Goal: Transaction & Acquisition: Purchase product/service

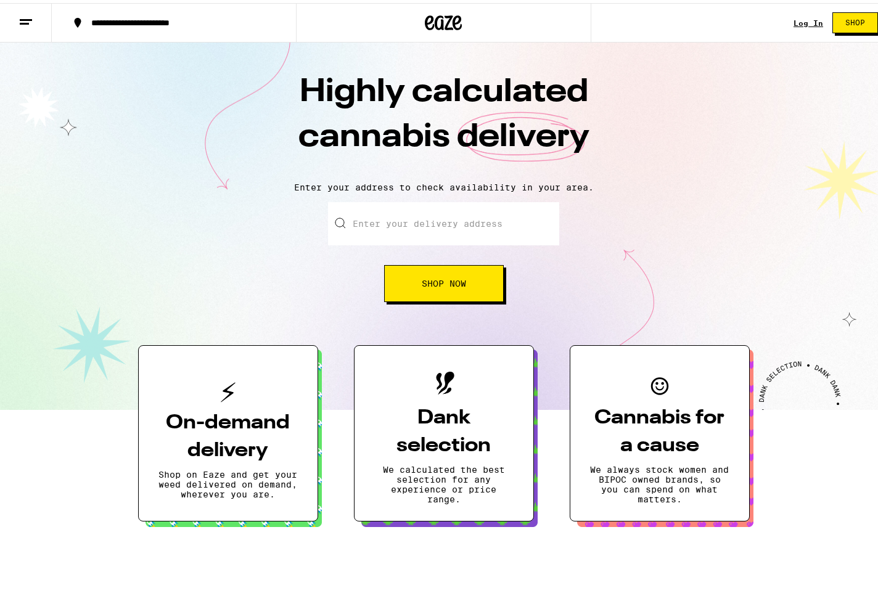
click at [415, 223] on input "Enter your delivery address" at bounding box center [443, 220] width 231 height 43
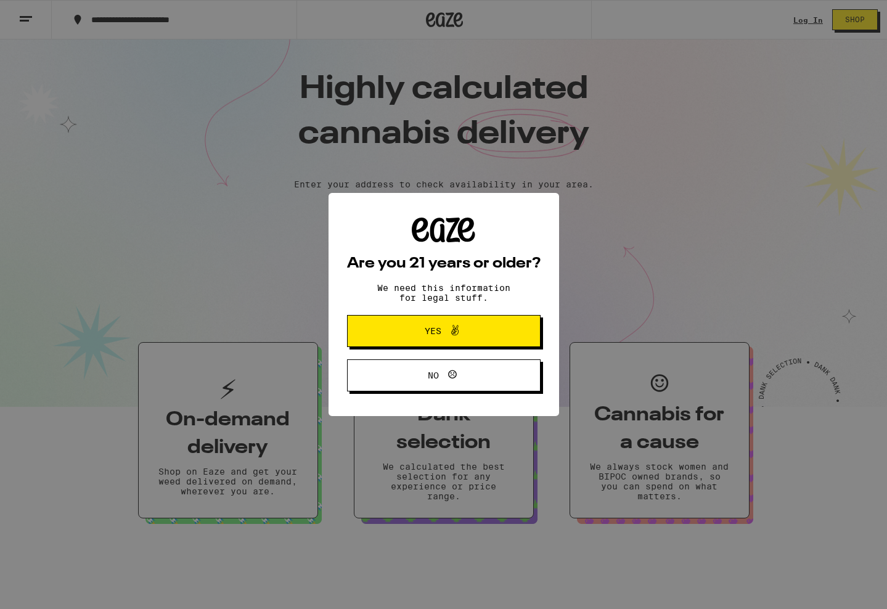
type input "[STREET_ADDRESS][PERSON_NAME]"
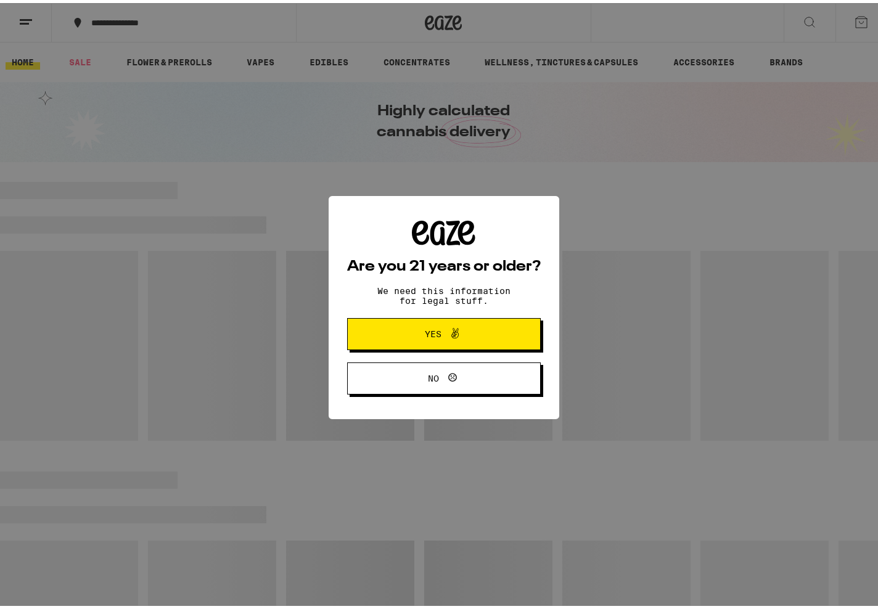
click at [467, 338] on span "Yes" at bounding box center [444, 331] width 94 height 16
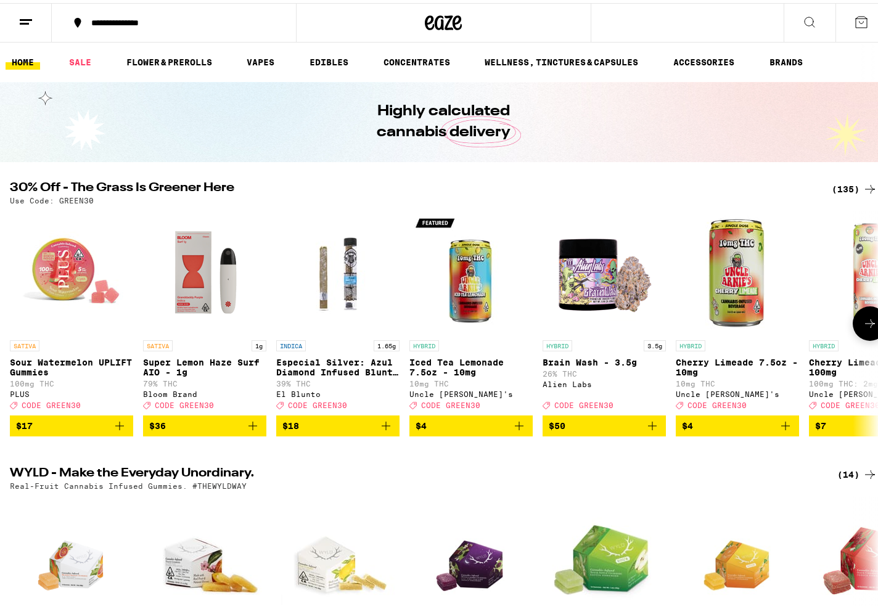
click at [862, 324] on icon at bounding box center [869, 320] width 15 height 15
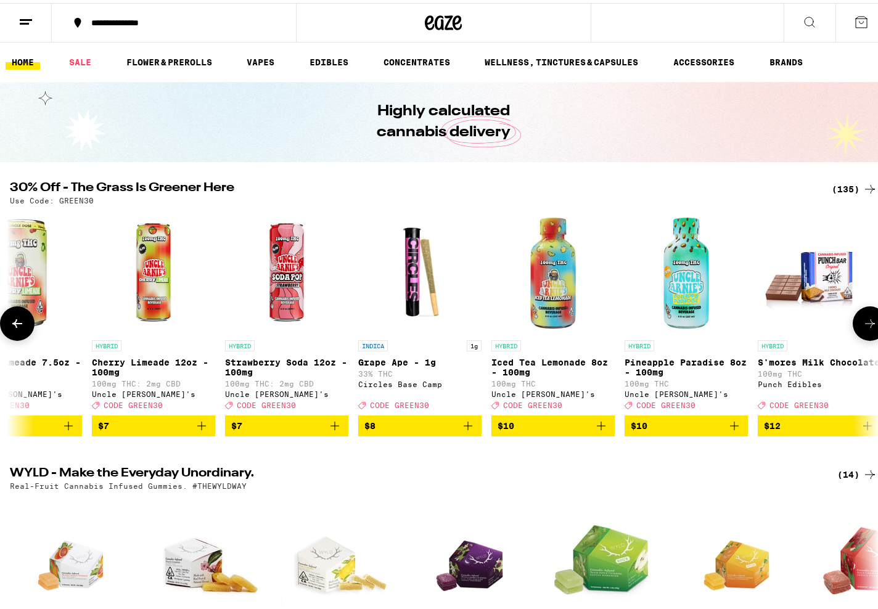
scroll to position [0, 724]
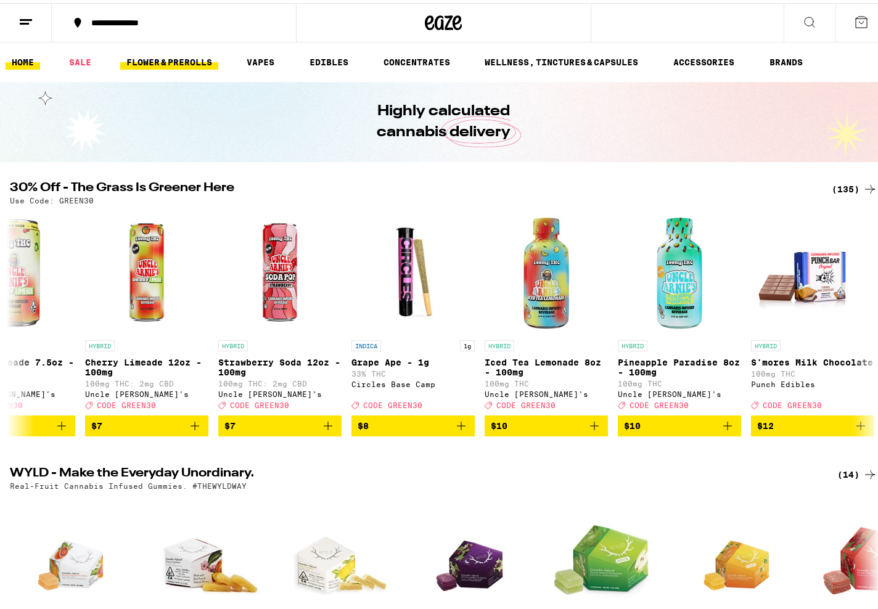
click at [193, 60] on link "FLOWER & PREROLLS" at bounding box center [169, 59] width 98 height 15
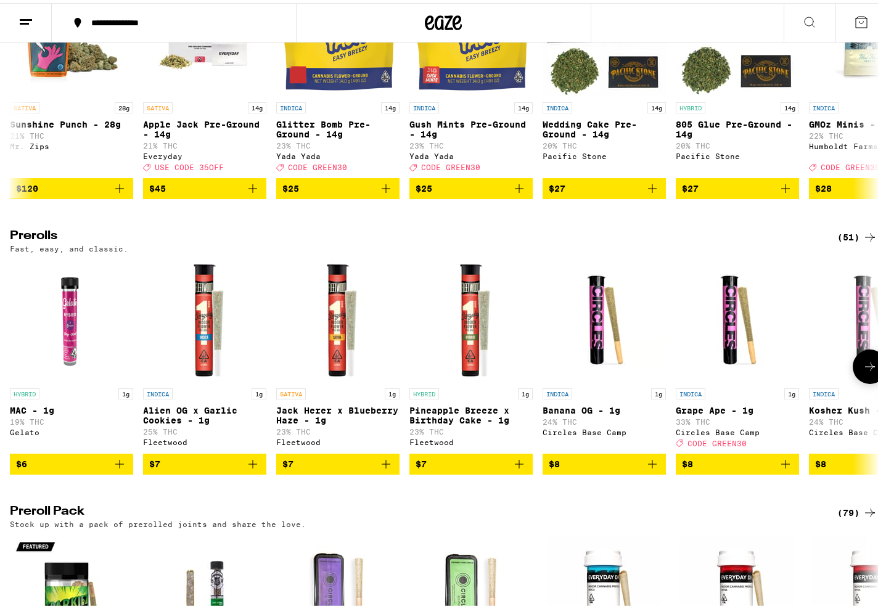
scroll to position [493, 0]
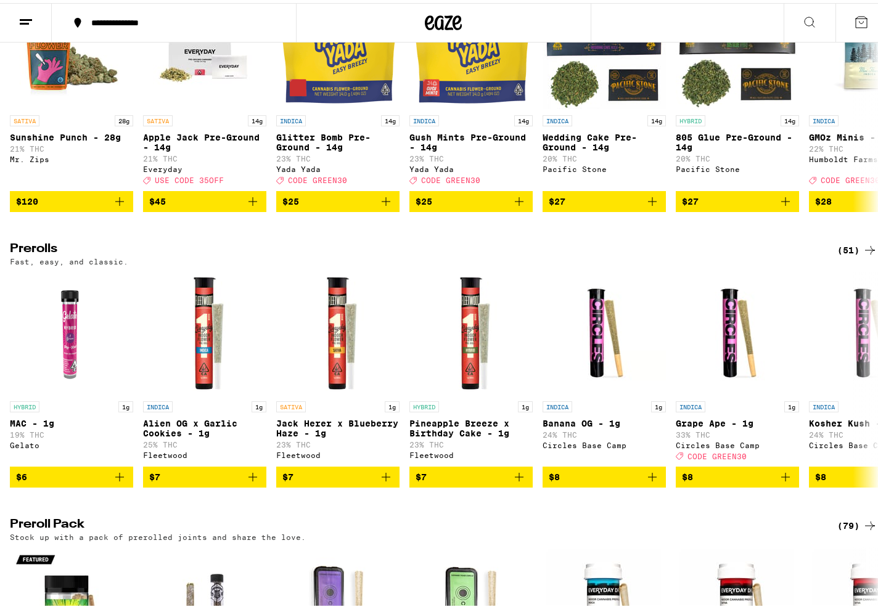
click at [862, 255] on icon at bounding box center [869, 247] width 15 height 15
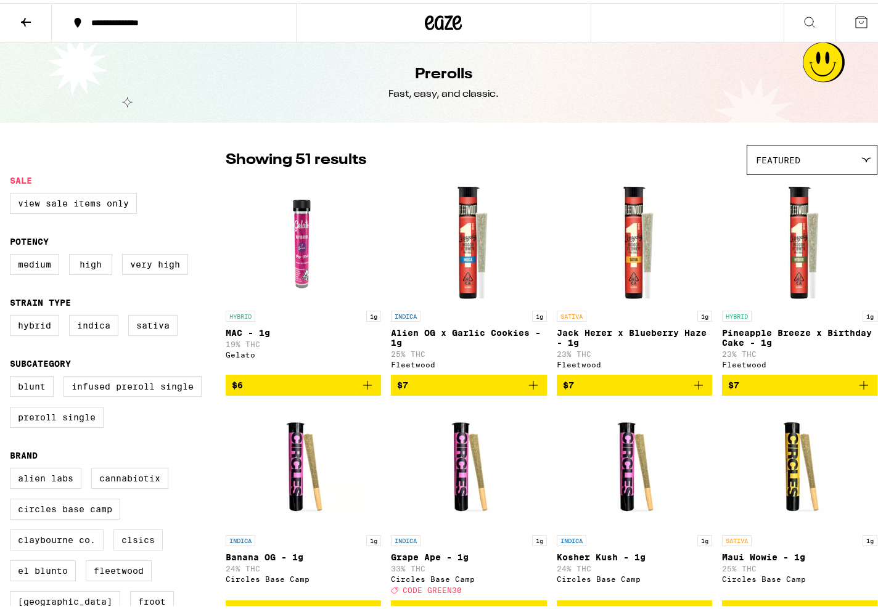
click at [764, 155] on span "Featured" at bounding box center [778, 157] width 44 height 10
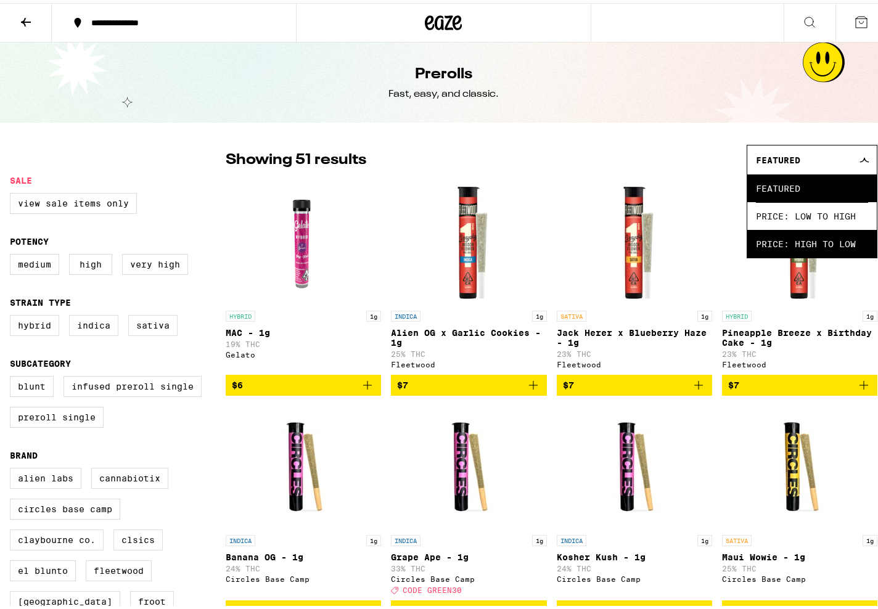
click at [773, 235] on span "Price: High to Low" at bounding box center [812, 241] width 112 height 28
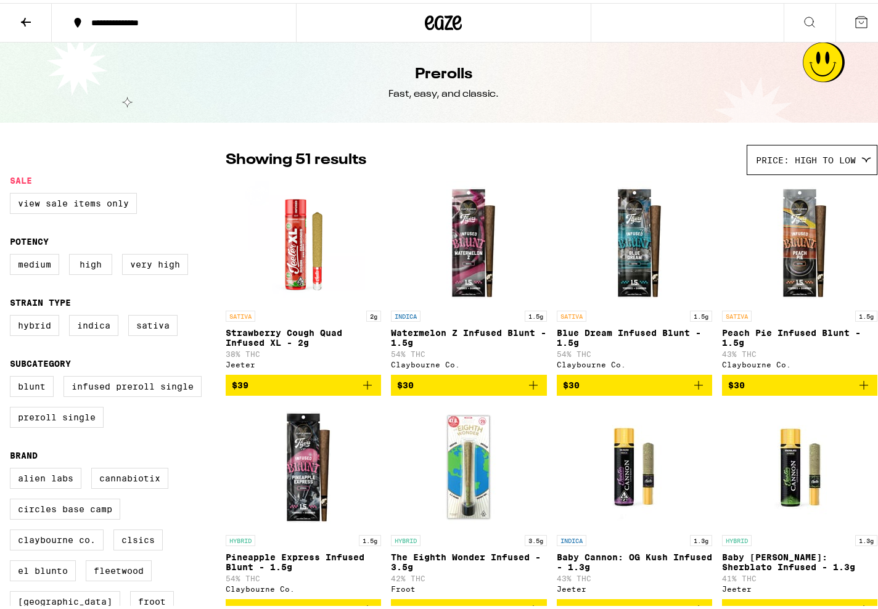
click at [26, 18] on icon at bounding box center [26, 19] width 10 height 9
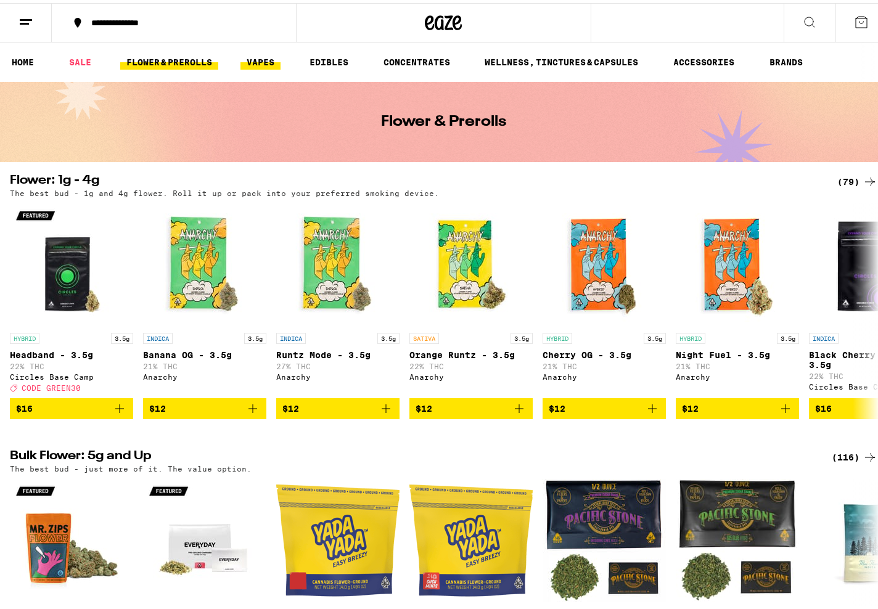
click at [269, 60] on link "VAPES" at bounding box center [260, 59] width 40 height 15
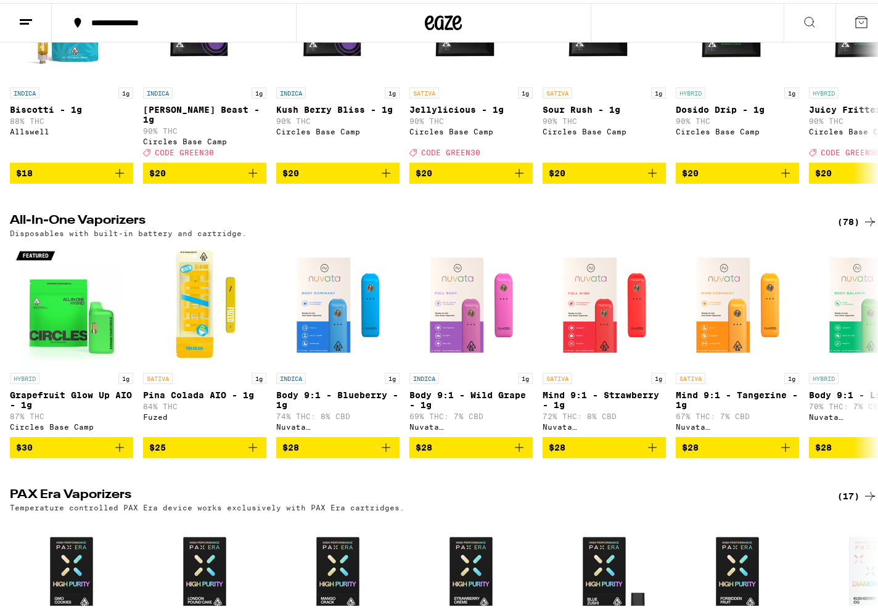
scroll to position [555, 0]
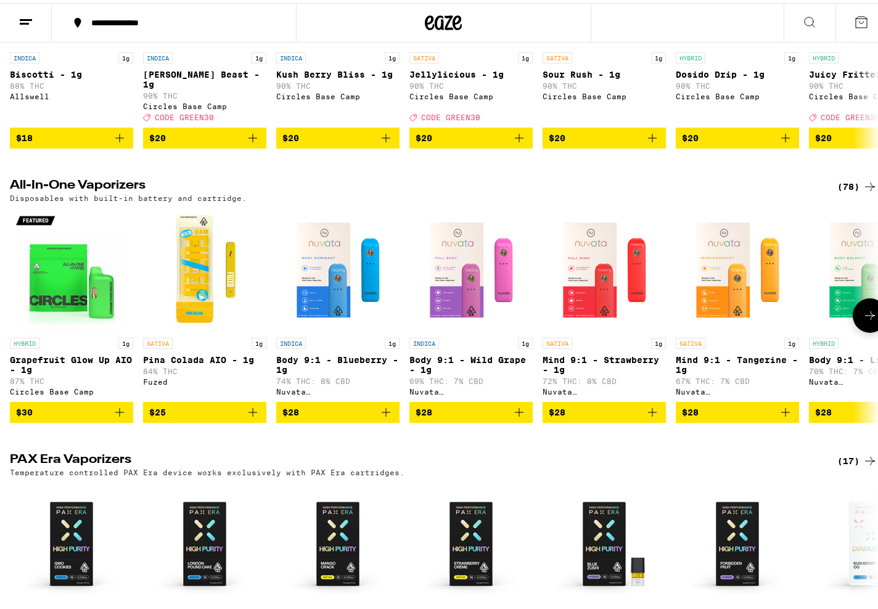
click at [862, 320] on icon at bounding box center [869, 312] width 15 height 15
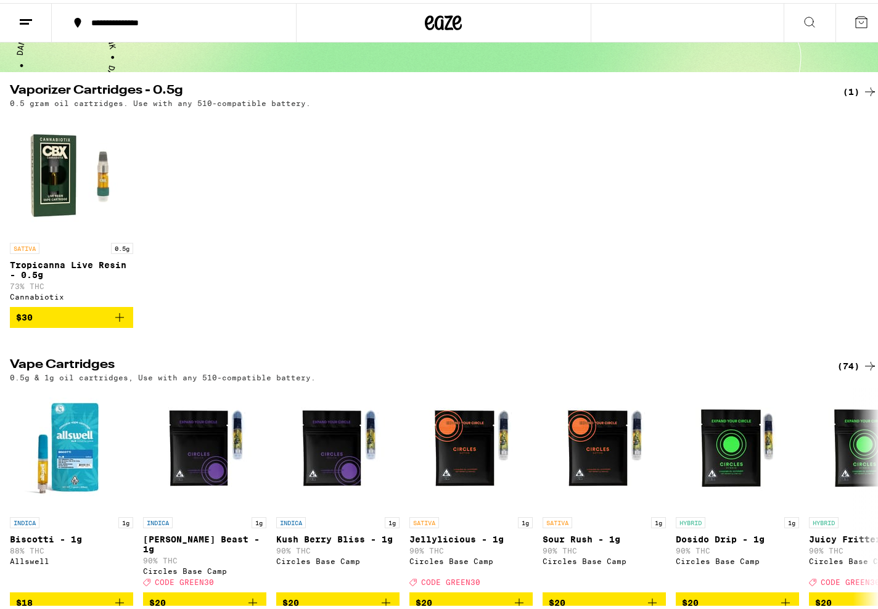
scroll to position [0, 0]
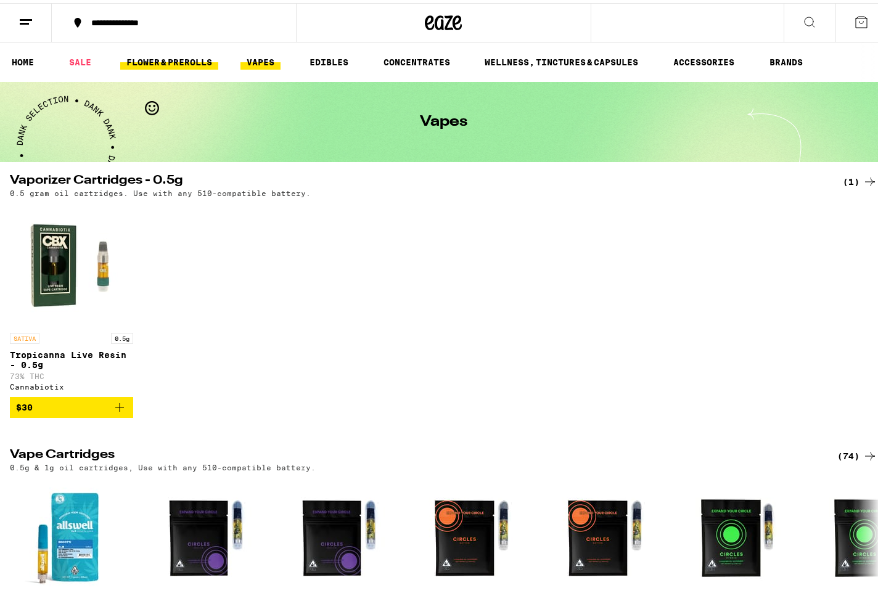
click at [164, 55] on link "FLOWER & PREROLLS" at bounding box center [169, 59] width 98 height 15
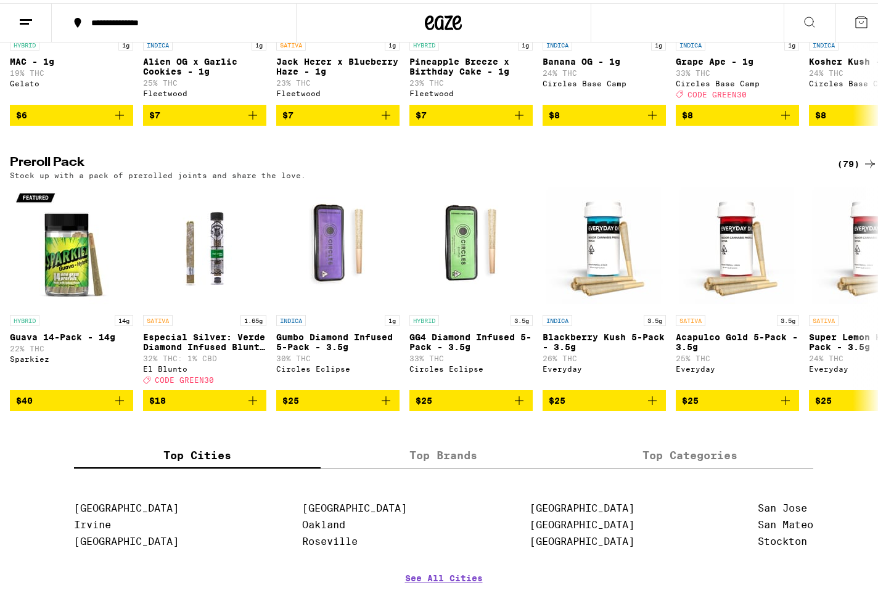
scroll to position [863, 0]
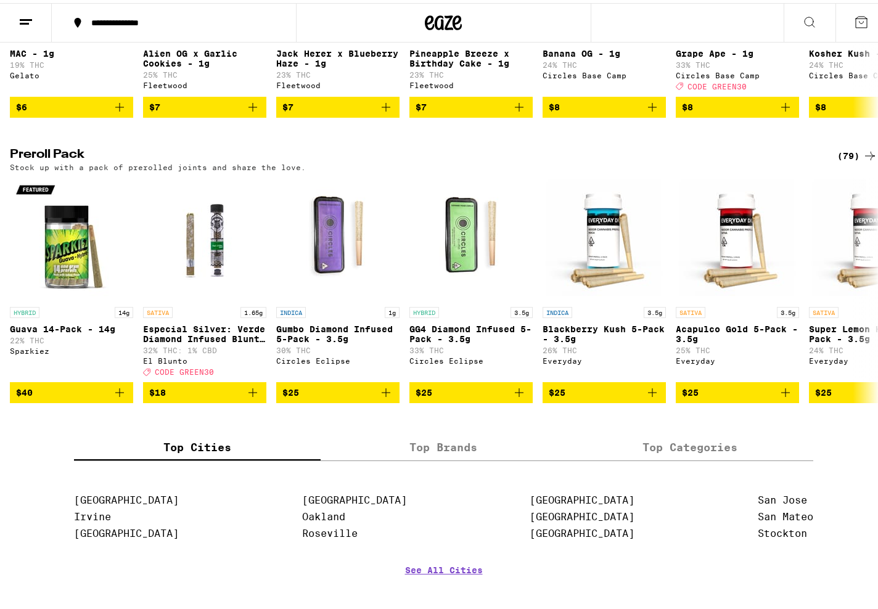
click at [844, 160] on div "(79)" at bounding box center [857, 152] width 40 height 15
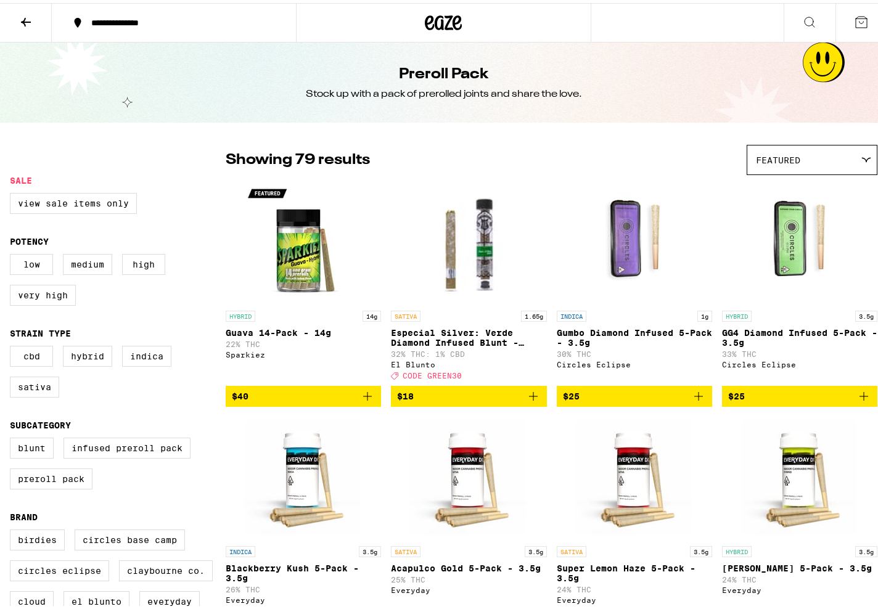
click at [830, 155] on div "Featured" at bounding box center [811, 156] width 129 height 29
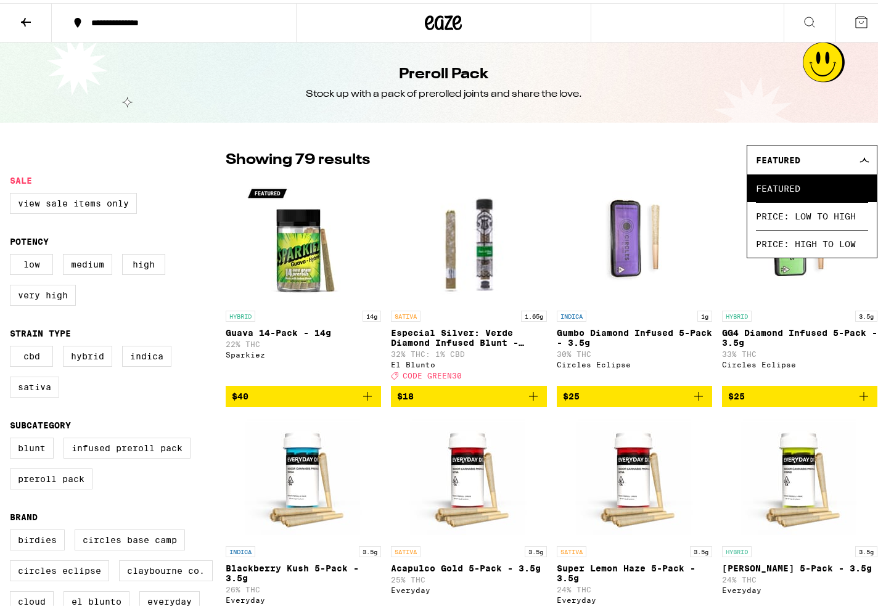
click at [798, 254] on span "Price: High to Low" at bounding box center [812, 241] width 112 height 28
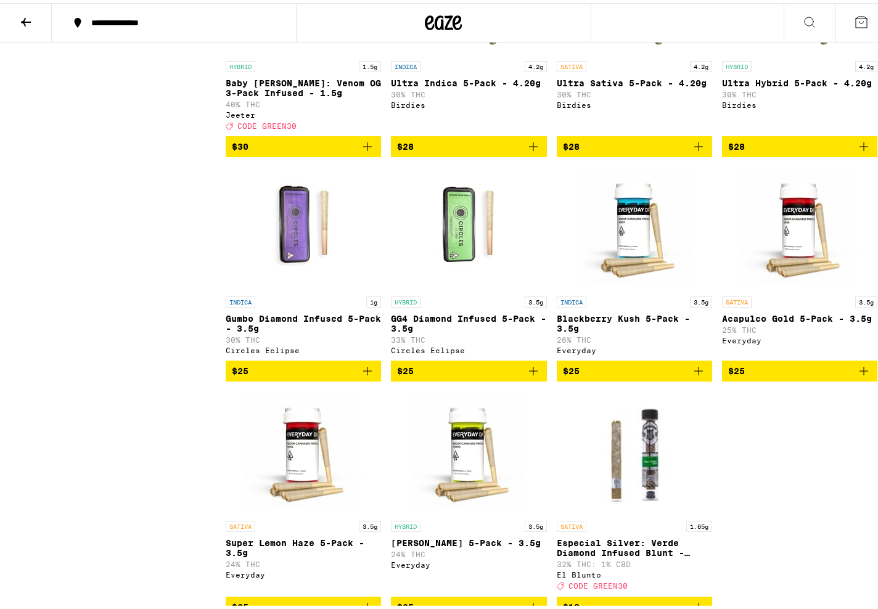
scroll to position [4120, 0]
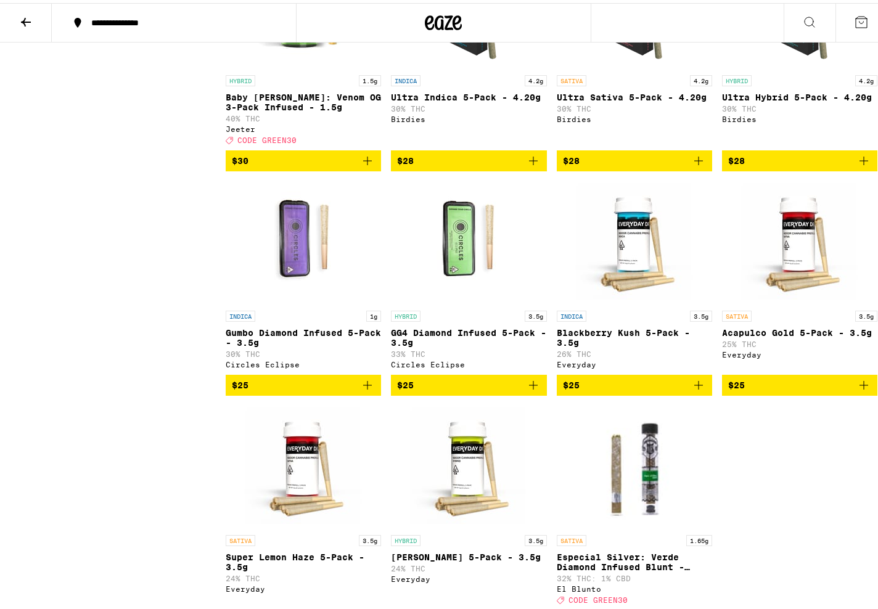
drag, startPoint x: 126, startPoint y: 268, endPoint x: 113, endPoint y: 266, distance: 13.2
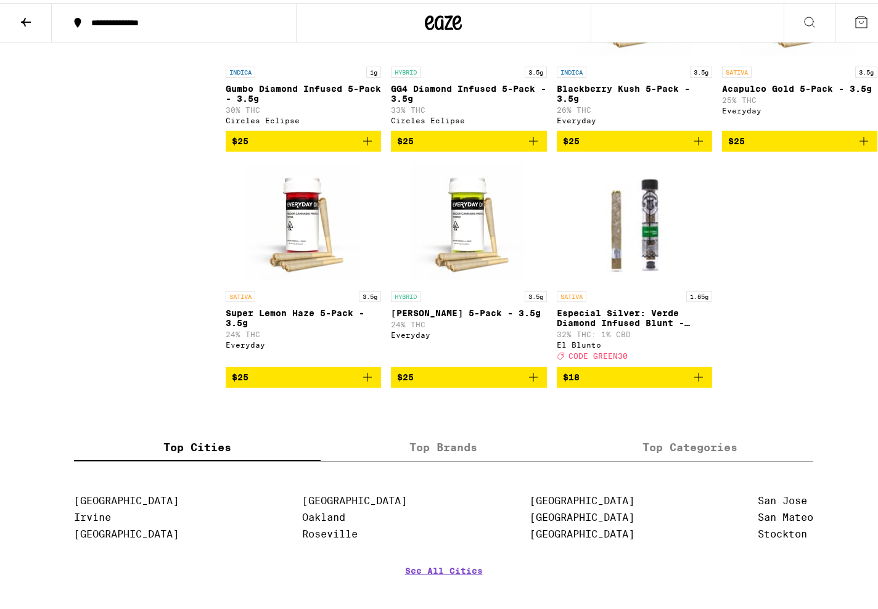
scroll to position [4366, 0]
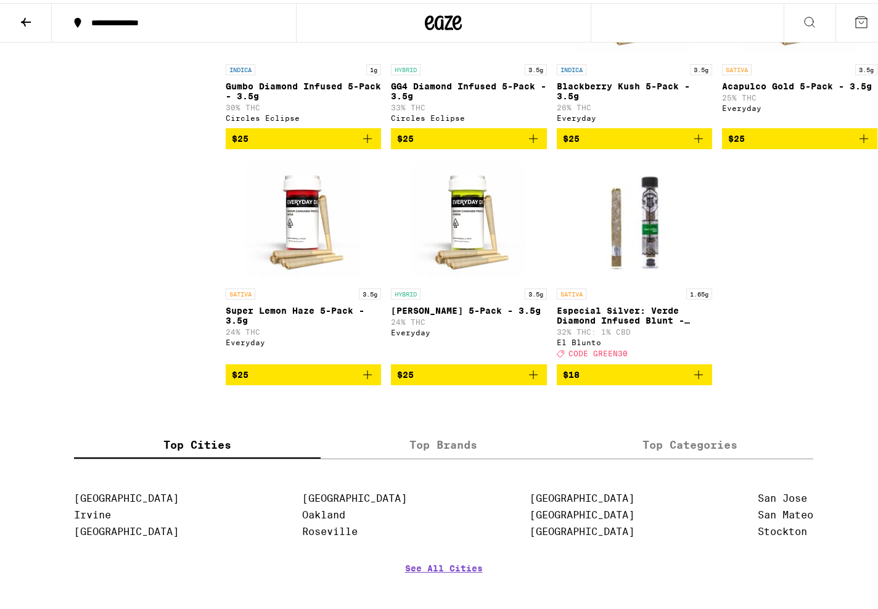
click at [500, 379] on span "$25" at bounding box center [468, 371] width 143 height 15
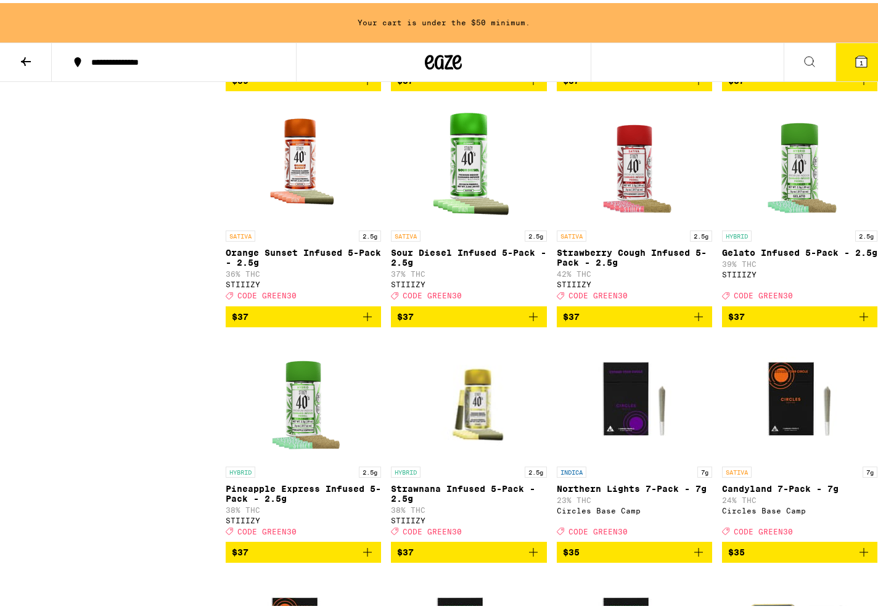
scroll to position [2618, 0]
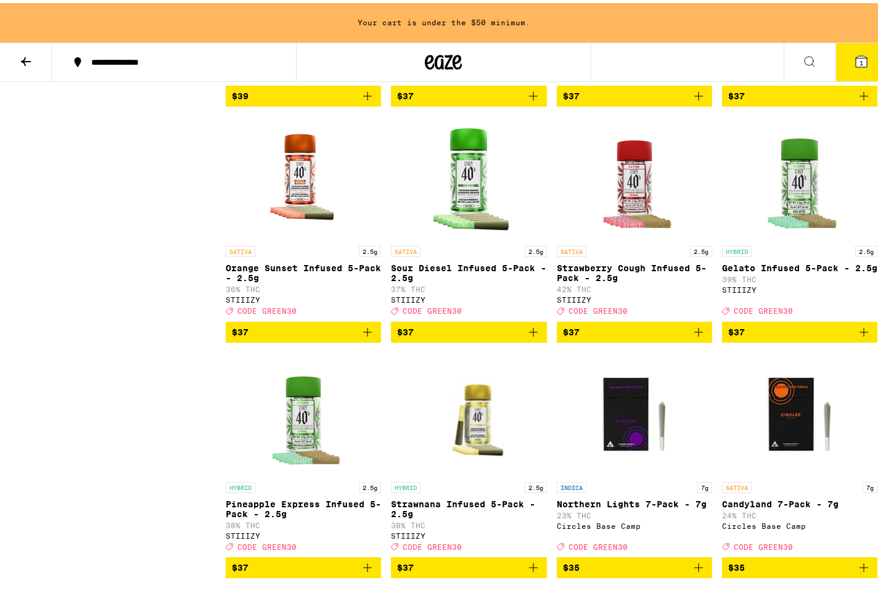
click at [532, 337] on icon "Add to bag" at bounding box center [533, 329] width 15 height 15
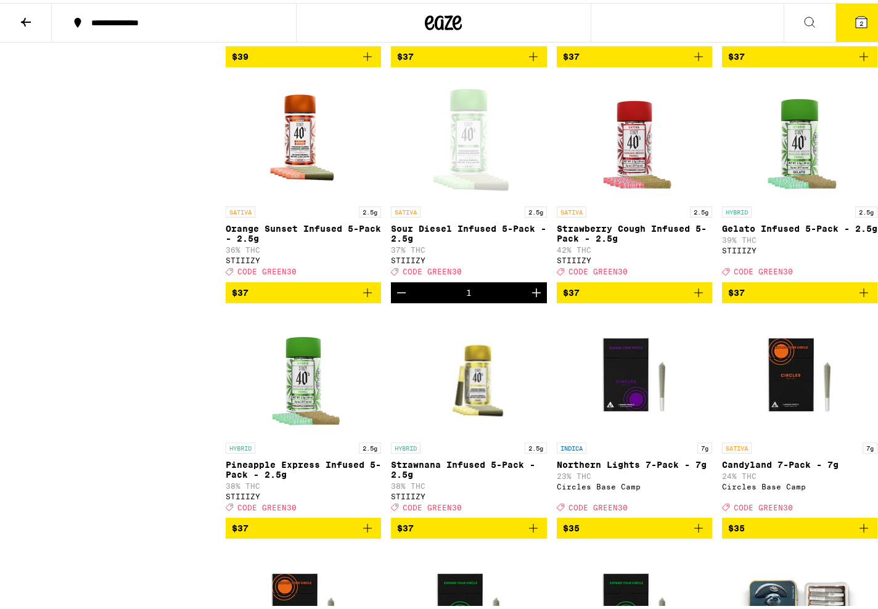
scroll to position [2579, 0]
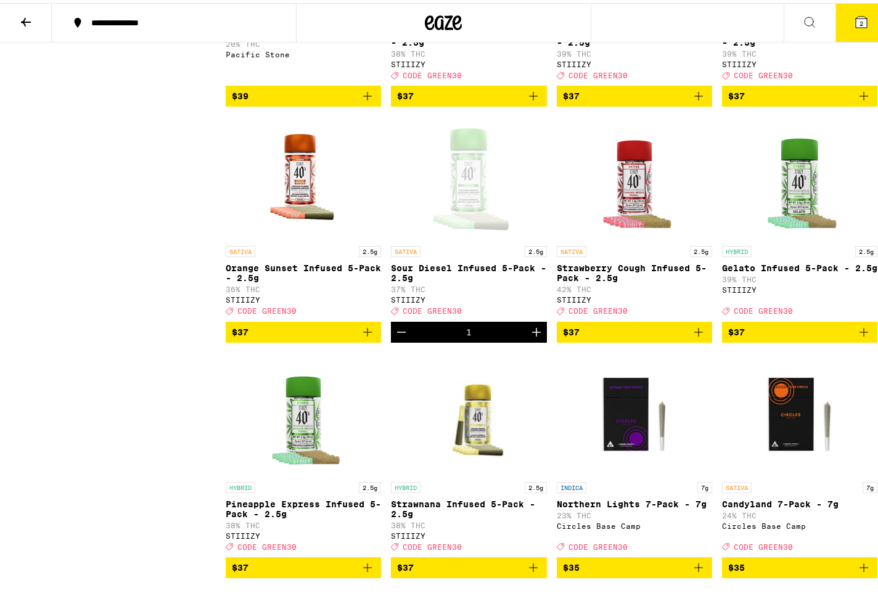
click at [855, 25] on icon at bounding box center [860, 19] width 11 height 11
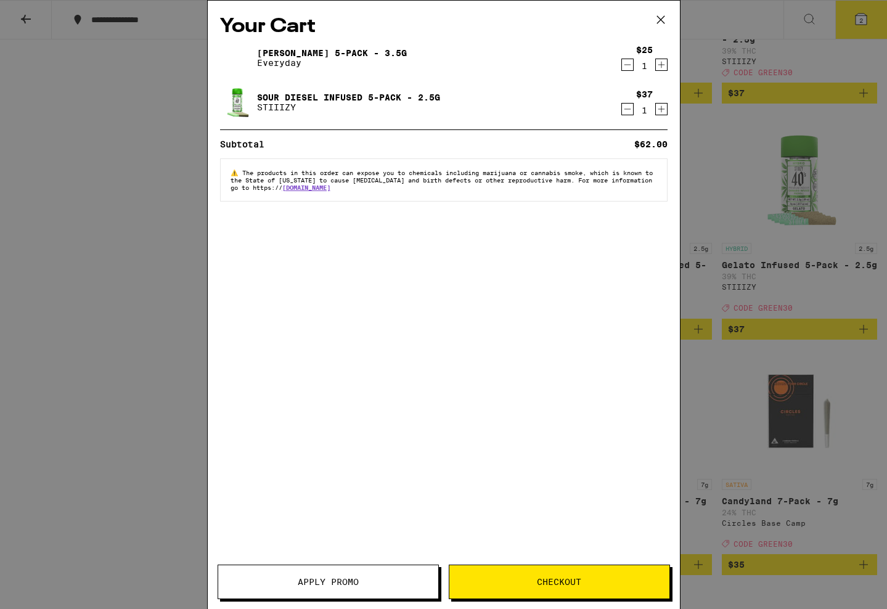
click at [545, 310] on div "Your Cart Papaya Kush 5-Pack - 3.5g Everyday $25 1 Sour Diesel Infused 5-Pack -…" at bounding box center [444, 286] width 472 height 571
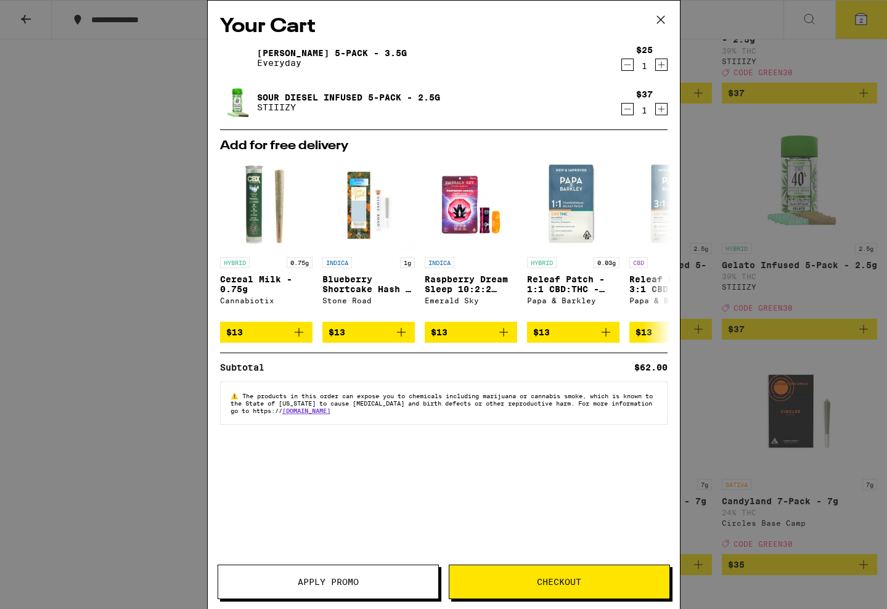
click at [344, 569] on button "Apply Promo" at bounding box center [328, 582] width 221 height 35
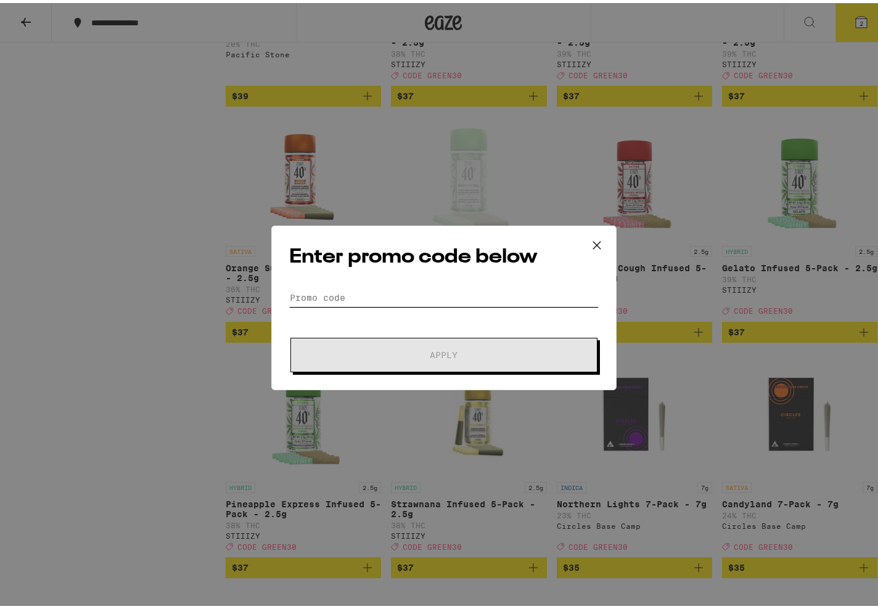
click at [521, 295] on input "Promo Code" at bounding box center [443, 294] width 309 height 18
drag, startPoint x: 598, startPoint y: 240, endPoint x: 592, endPoint y: 239, distance: 6.3
click at [598, 240] on icon at bounding box center [596, 242] width 18 height 18
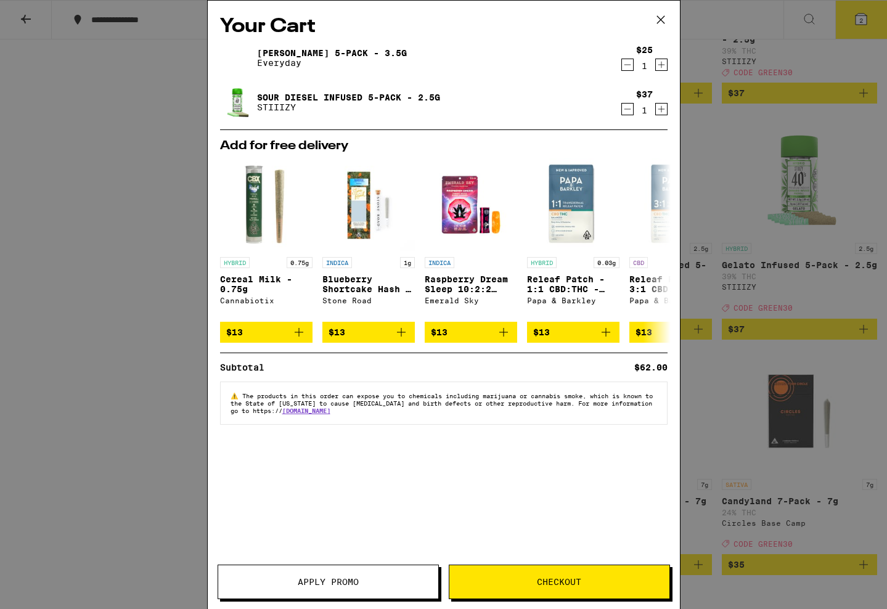
click at [340, 579] on span "Apply Promo" at bounding box center [328, 582] width 61 height 9
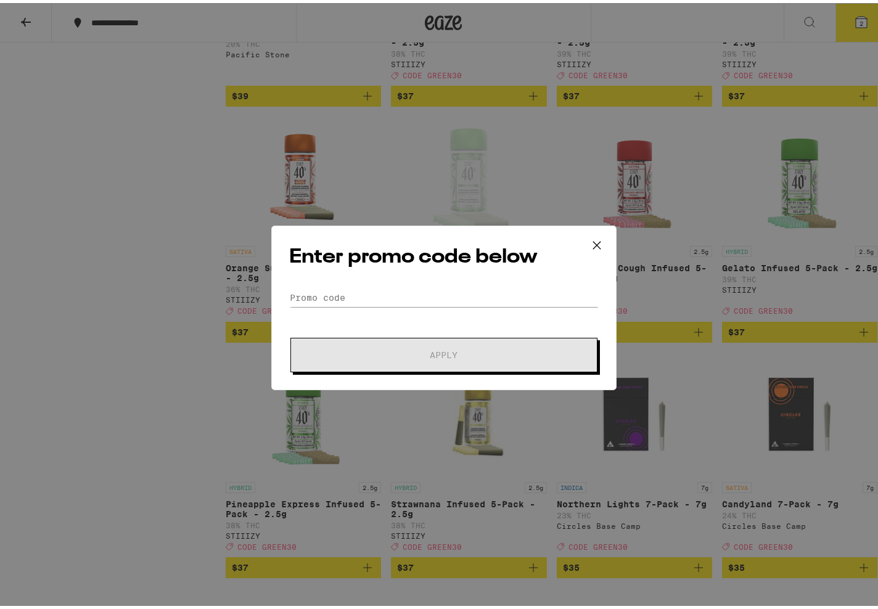
drag, startPoint x: 357, startPoint y: 304, endPoint x: 363, endPoint y: 286, distance: 19.5
click at [356, 304] on form "Promo Code Apply" at bounding box center [443, 327] width 309 height 84
click at [363, 286] on input "Promo Code" at bounding box center [443, 294] width 309 height 18
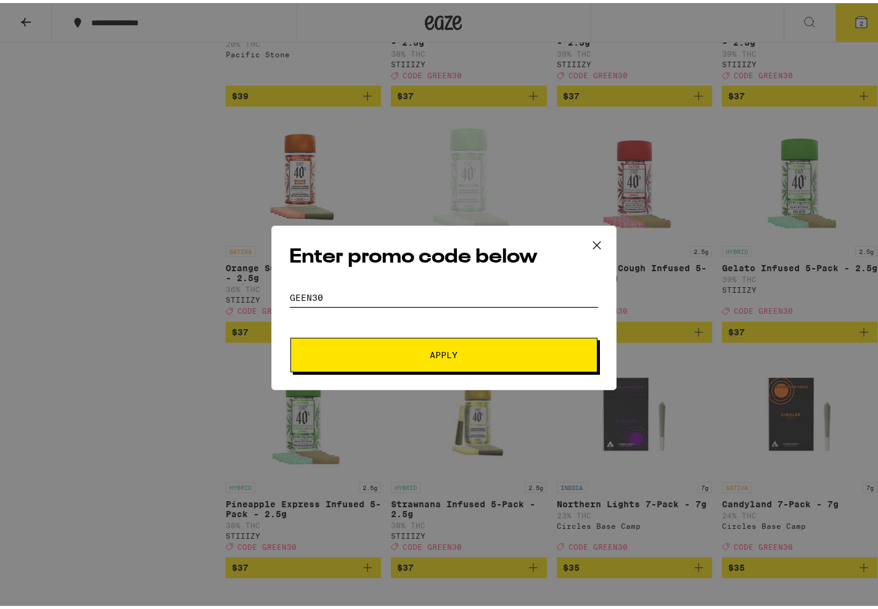
type input "geen30"
click at [427, 364] on button "Apply" at bounding box center [443, 352] width 307 height 35
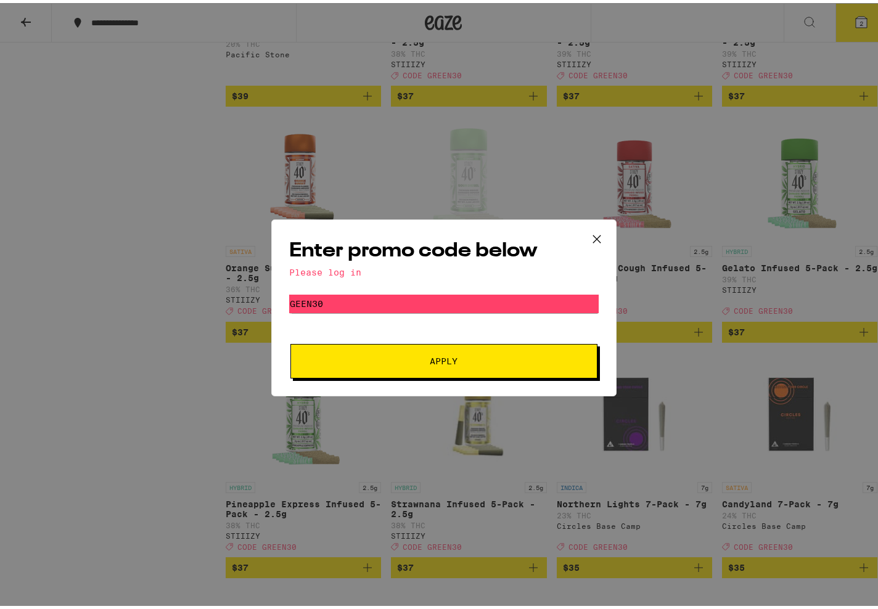
drag, startPoint x: 471, startPoint y: 352, endPoint x: 464, endPoint y: 355, distance: 7.4
click at [468, 355] on button "Apply" at bounding box center [443, 358] width 307 height 35
click at [592, 235] on icon at bounding box center [596, 236] width 18 height 18
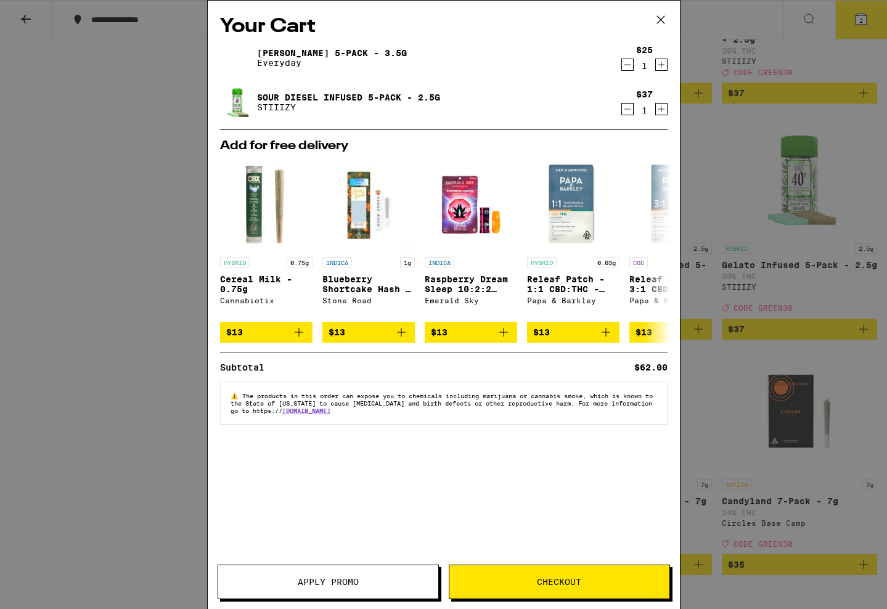
click at [658, 17] on icon at bounding box center [660, 19] width 18 height 18
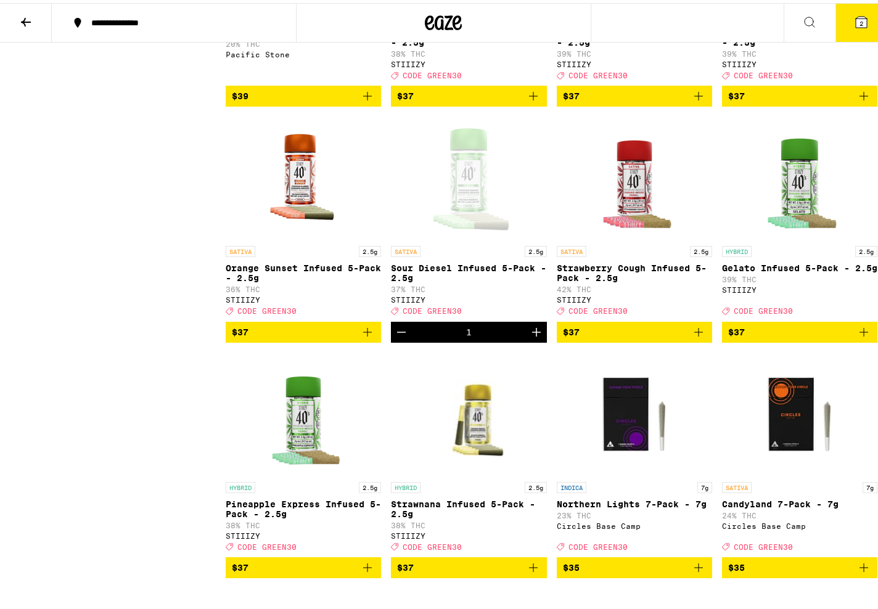
click at [859, 19] on span "2" at bounding box center [861, 20] width 4 height 7
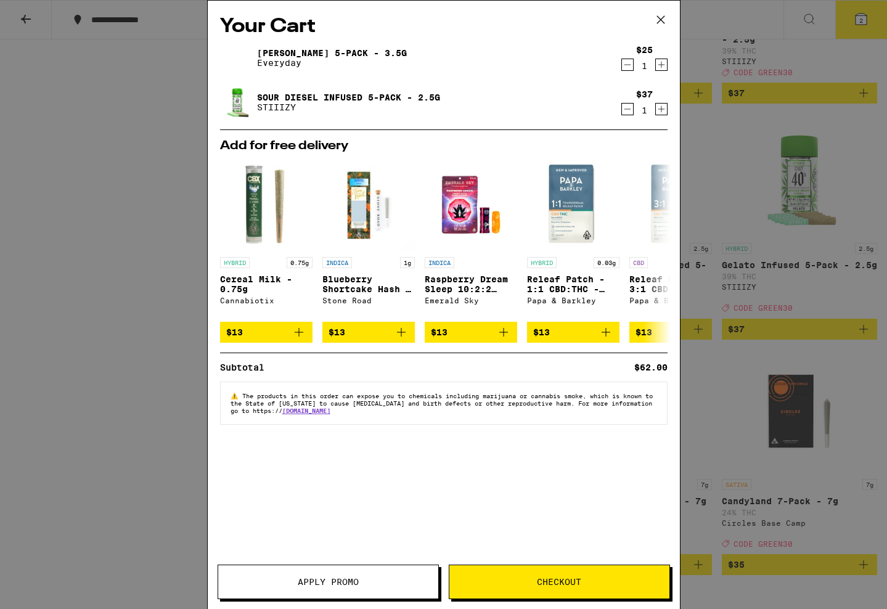
click at [112, 121] on div "Your Cart Papaya Kush 5-Pack - 3.5g Everyday $25 1 Sour Diesel Infused 5-Pack -…" at bounding box center [443, 304] width 887 height 609
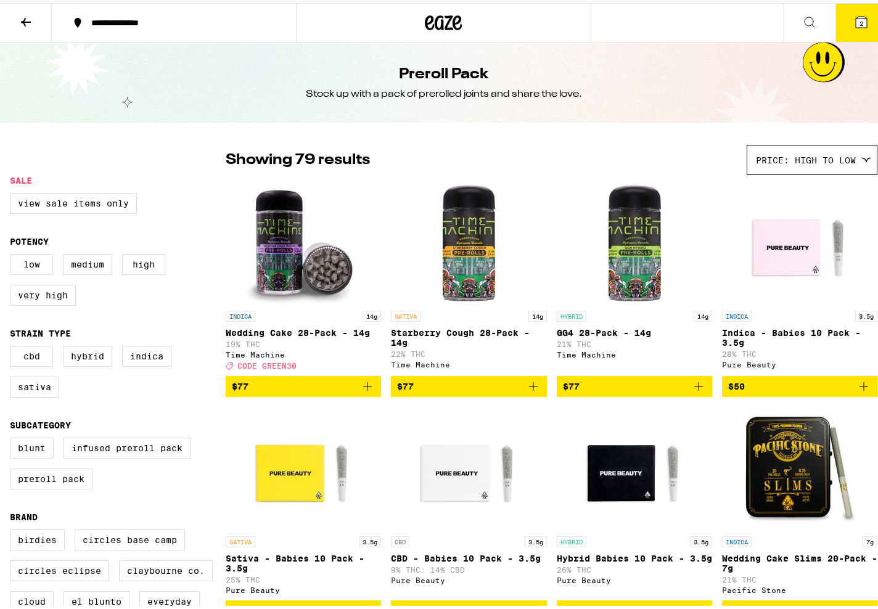
click at [427, 14] on icon at bounding box center [429, 19] width 9 height 15
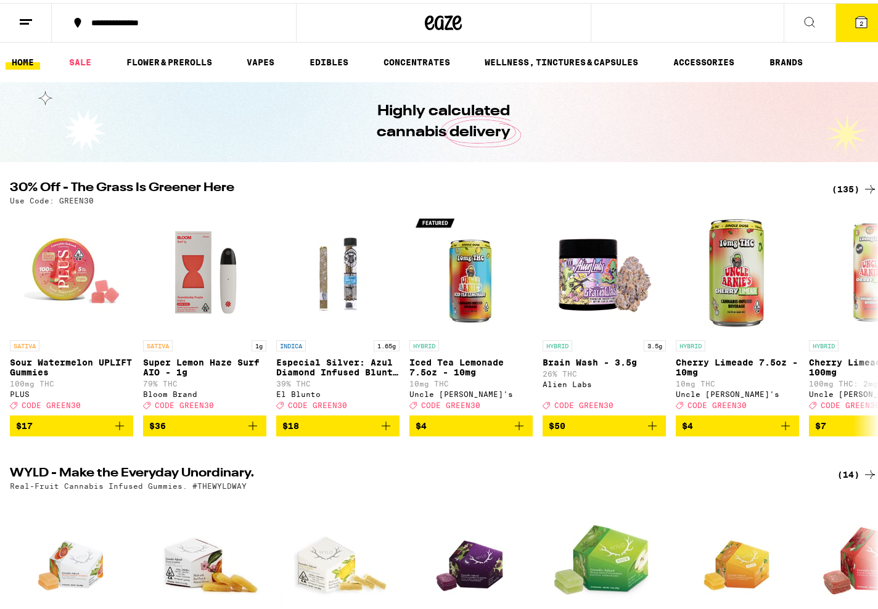
click at [859, 20] on icon at bounding box center [861, 19] width 15 height 15
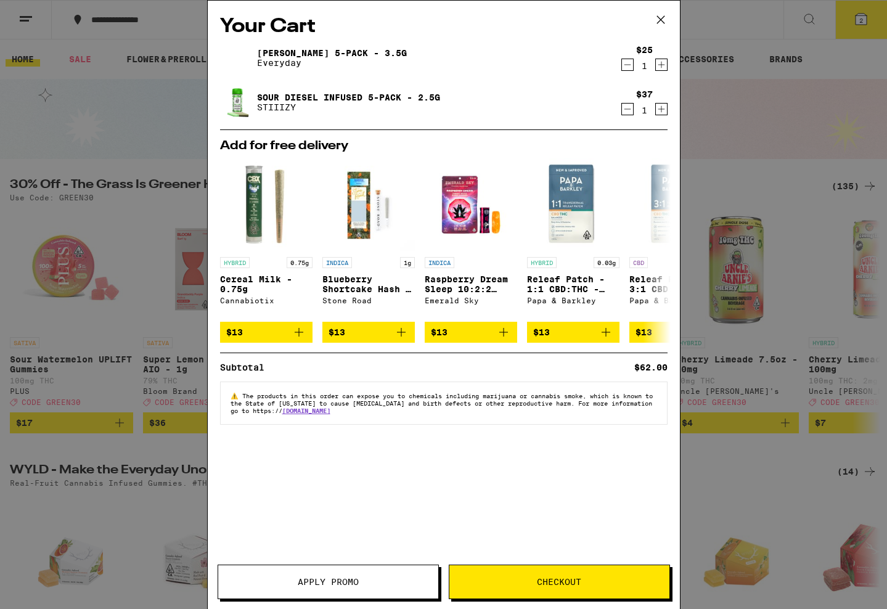
drag, startPoint x: 578, startPoint y: 568, endPoint x: 602, endPoint y: 569, distance: 24.7
click at [577, 568] on button "Checkout" at bounding box center [559, 582] width 221 height 35
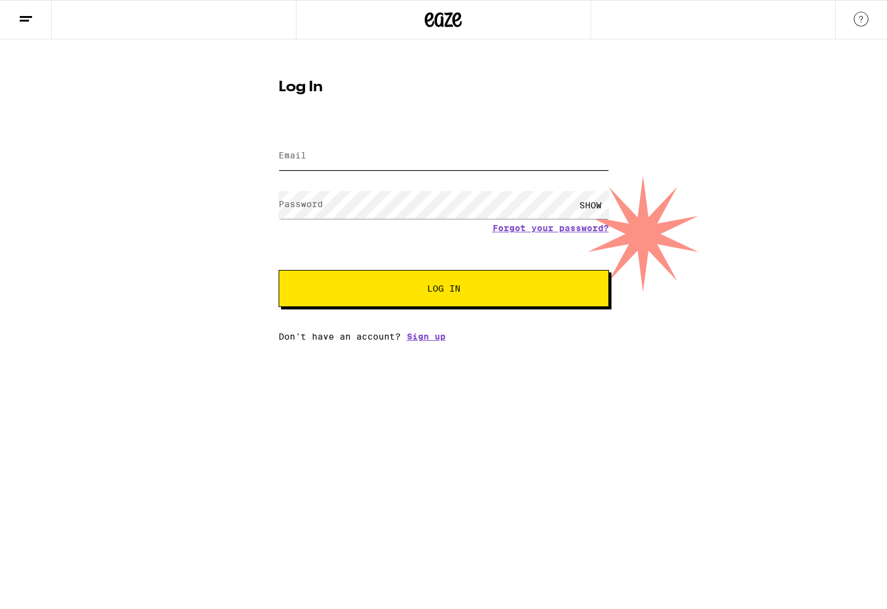
click at [420, 160] on input "Email" at bounding box center [444, 156] width 330 height 28
type input "ASIANBATMAN@GMAIL.COM"
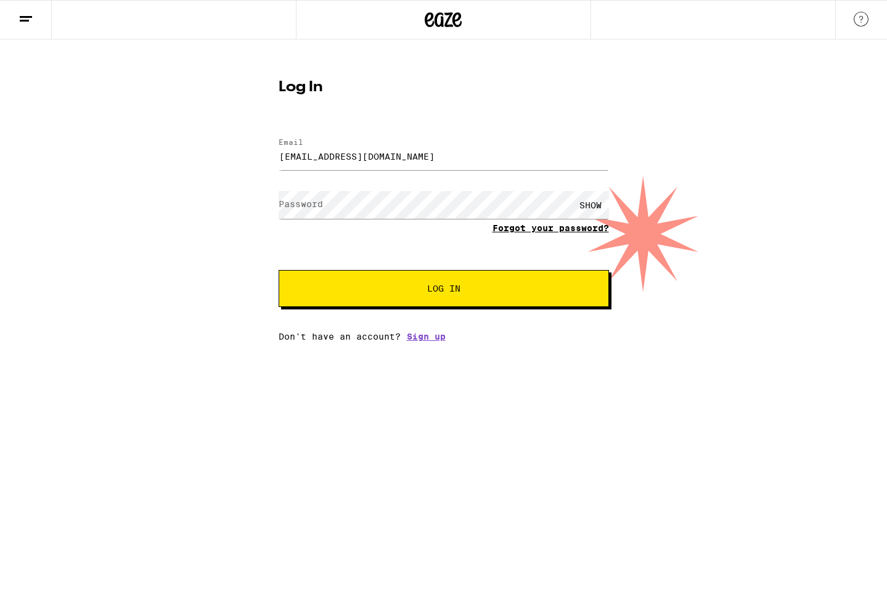
click at [548, 229] on form "Email Email ASIANBATMAN@GMAIL.COM Password Password SHOW Forgot your password? …" at bounding box center [444, 216] width 330 height 181
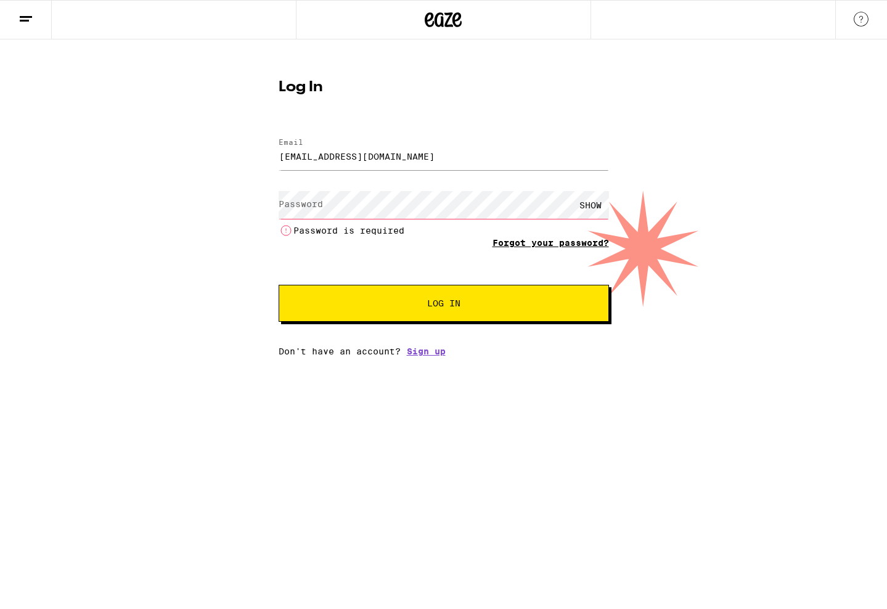
click at [557, 247] on link "Forgot your password?" at bounding box center [550, 243] width 116 height 10
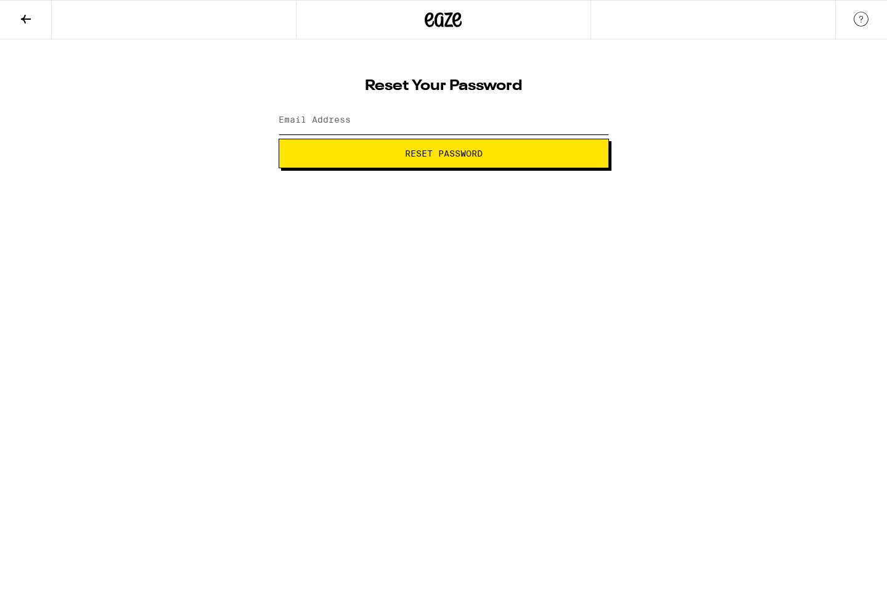
click at [429, 111] on input "Email Address" at bounding box center [444, 121] width 330 height 28
type input "ASIANBATMAN@GMAIL.COM"
click at [434, 150] on span "Reset Password" at bounding box center [444, 153] width 78 height 9
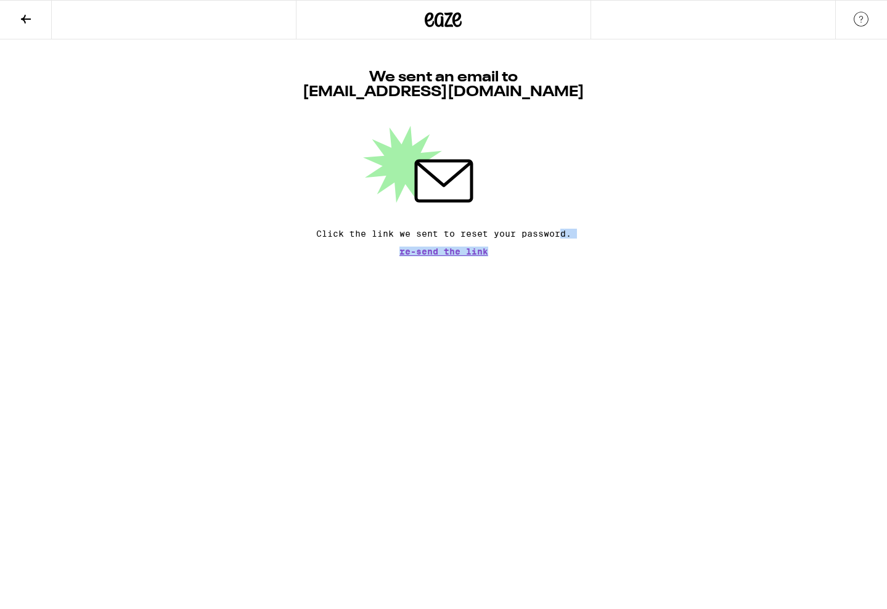
drag, startPoint x: 558, startPoint y: 390, endPoint x: 541, endPoint y: 377, distance: 22.1
click at [548, 256] on html "We sent an email to ASIANBATMAN@GMAIL.COM Click the link we sent to reset your …" at bounding box center [443, 128] width 887 height 256
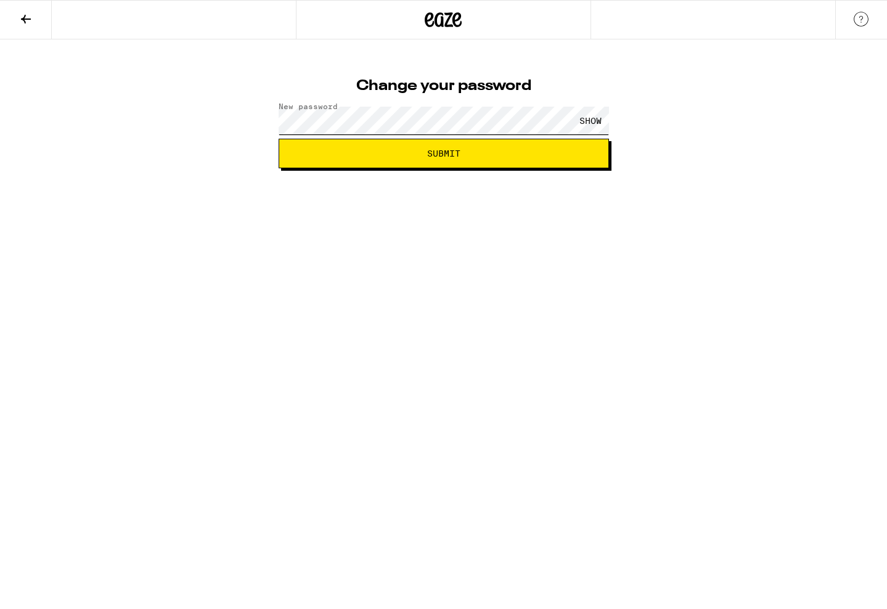
click at [279, 139] on button "Submit" at bounding box center [444, 154] width 330 height 30
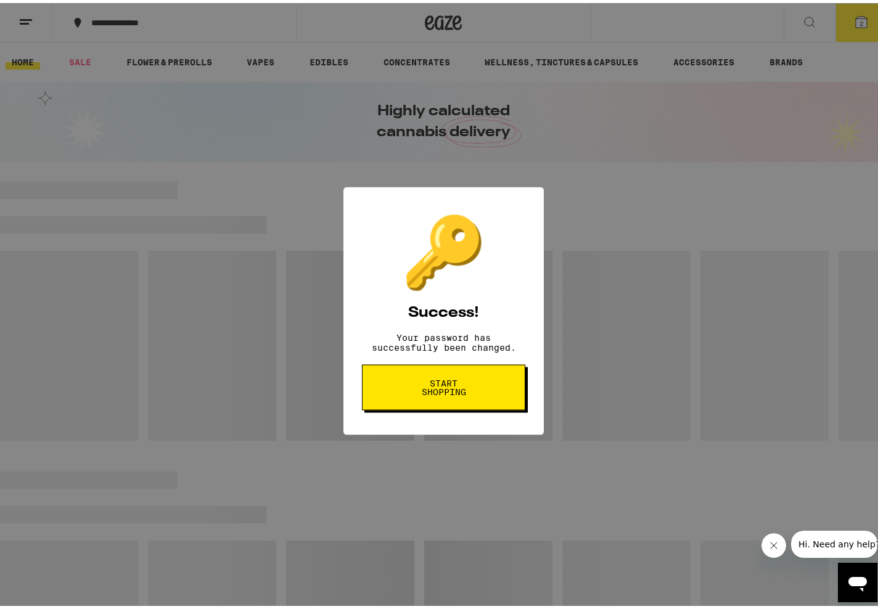
click at [440, 402] on button "Start shopping" at bounding box center [443, 381] width 163 height 46
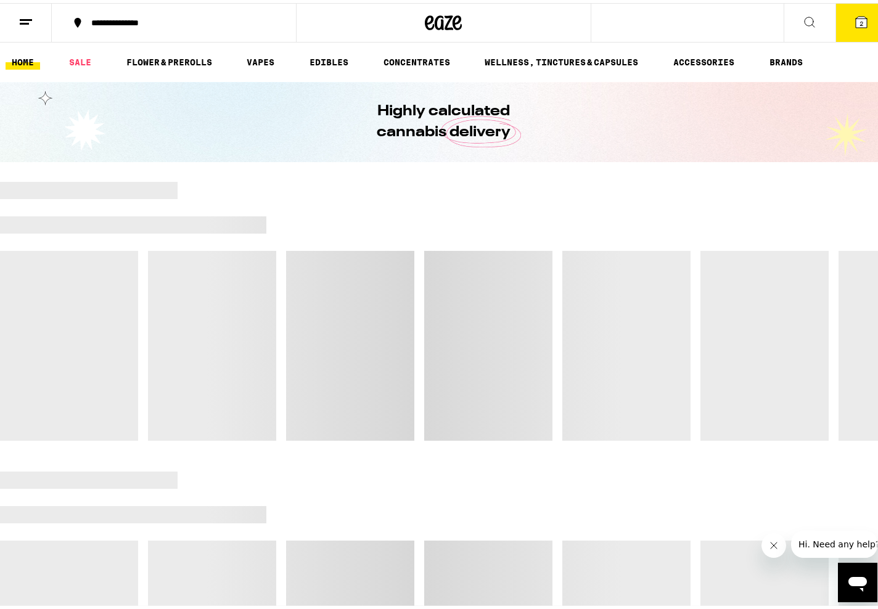
click at [835, 25] on button "2" at bounding box center [861, 20] width 52 height 38
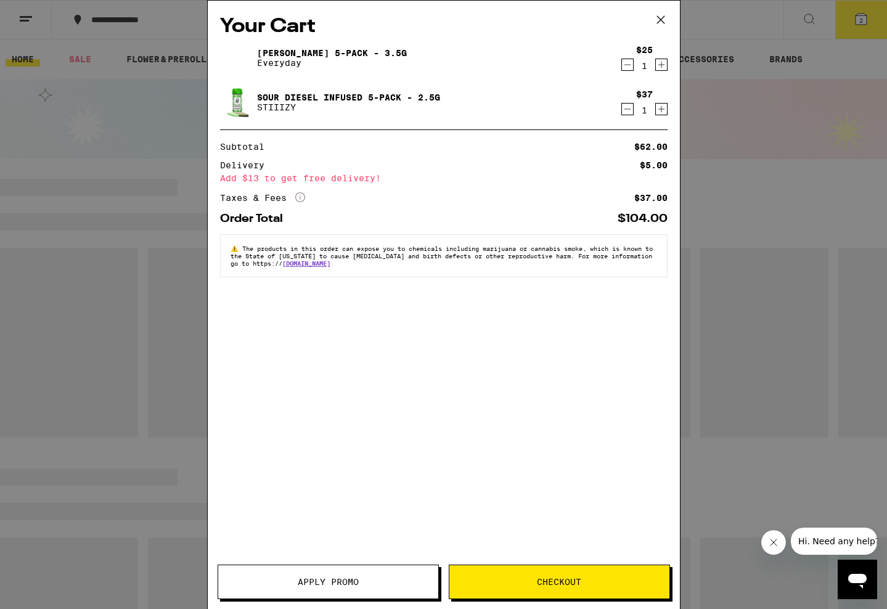
click at [370, 584] on span "Apply Promo" at bounding box center [328, 582] width 220 height 9
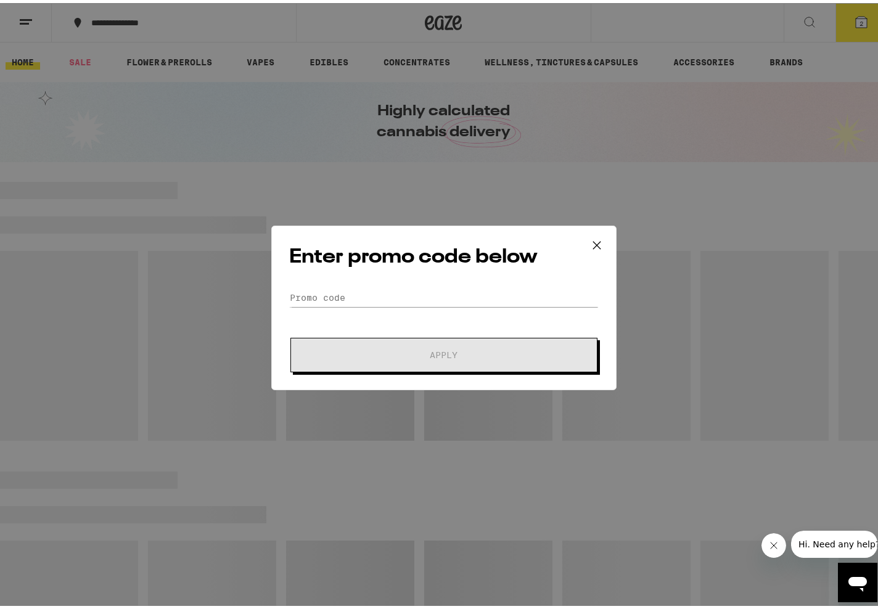
click at [388, 277] on div "Enter promo code below Promo Code Apply" at bounding box center [443, 305] width 345 height 165
click at [390, 284] on div "Enter promo code below Promo Code Apply" at bounding box center [443, 305] width 345 height 165
click at [388, 303] on input "Promo Code" at bounding box center [443, 294] width 309 height 18
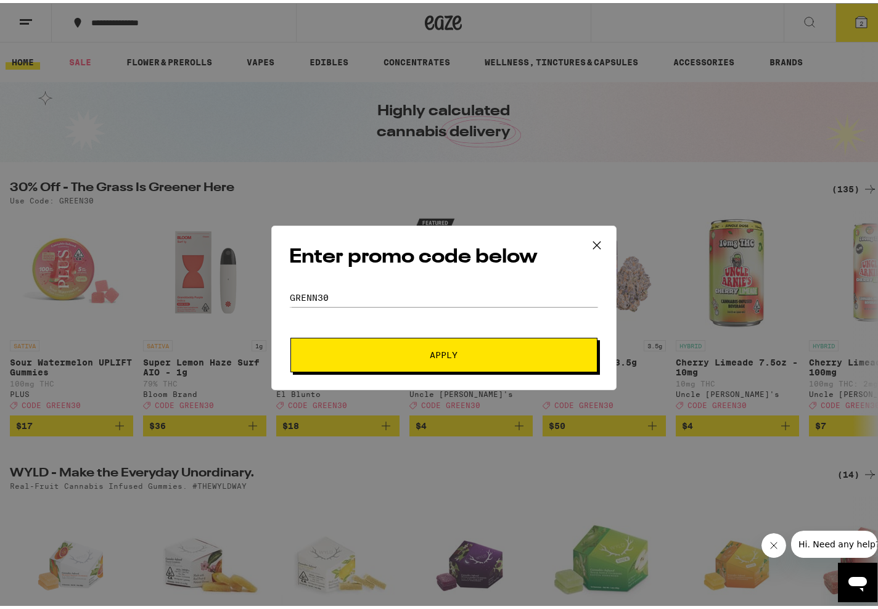
click at [412, 351] on span "Apply" at bounding box center [444, 352] width 222 height 9
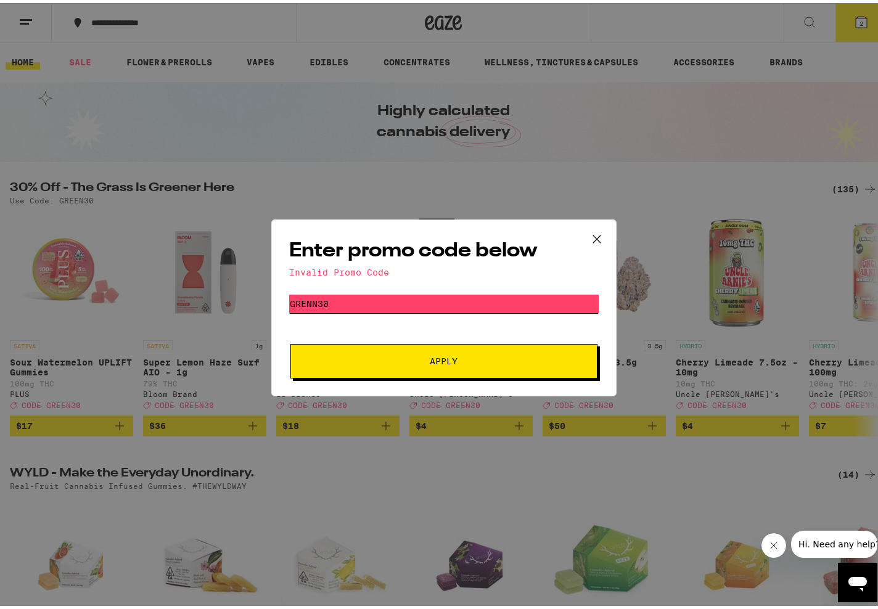
click at [308, 300] on input "grenn30" at bounding box center [443, 301] width 309 height 18
click at [306, 301] on input "grenn30" at bounding box center [443, 301] width 309 height 18
type input "green30"
click at [427, 347] on button "Apply" at bounding box center [443, 358] width 307 height 35
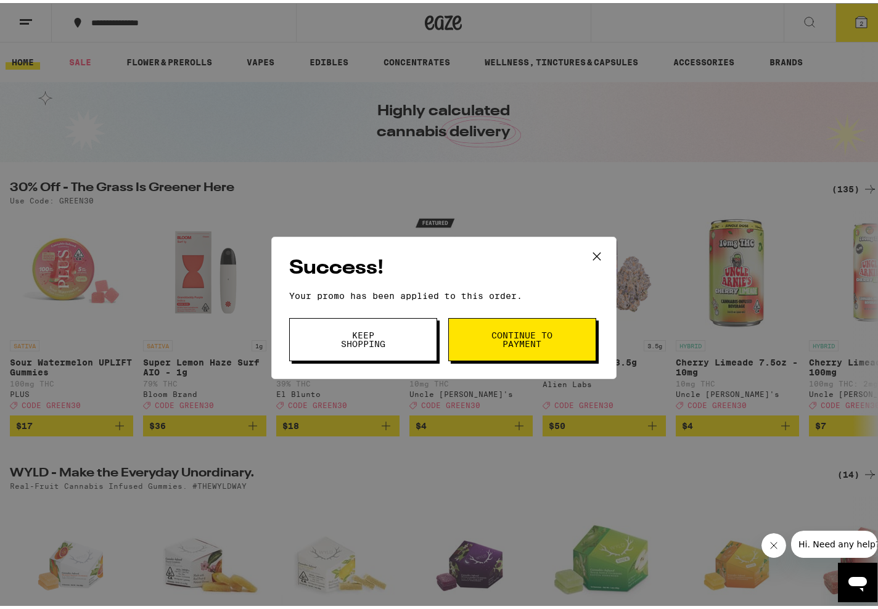
click at [550, 329] on button "Continue to payment" at bounding box center [522, 336] width 148 height 43
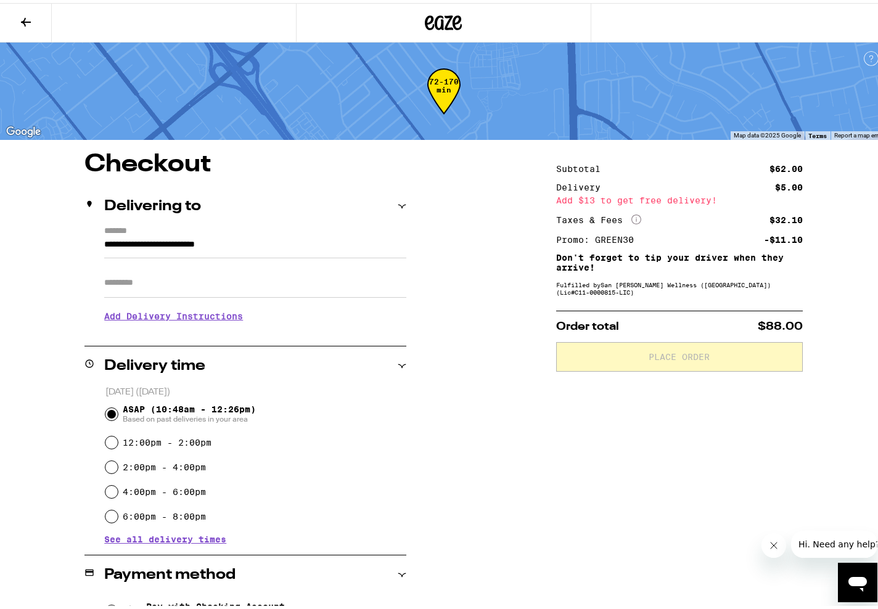
click at [502, 498] on div "**********" at bounding box center [443, 487] width 887 height 676
click at [40, 19] on button at bounding box center [26, 20] width 52 height 39
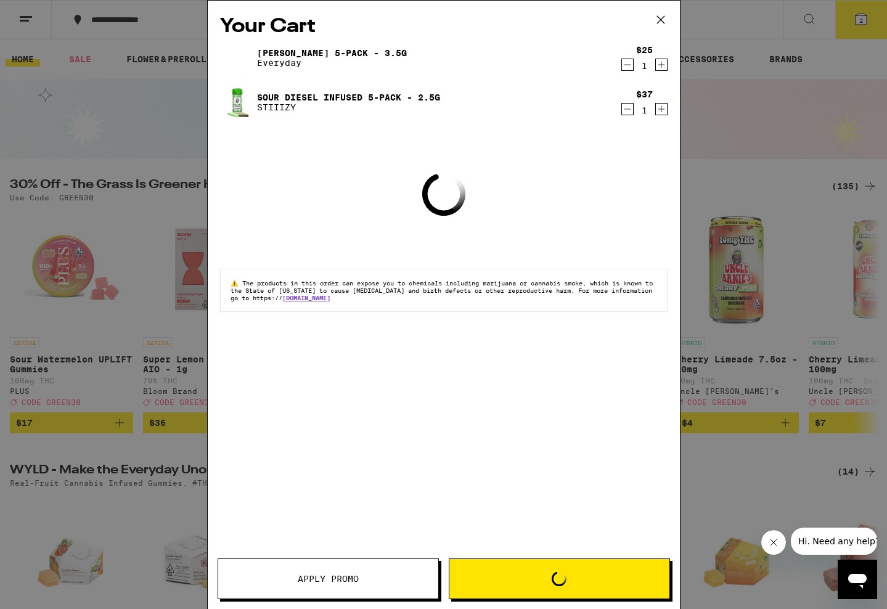
click at [662, 20] on icon at bounding box center [660, 19] width 18 height 18
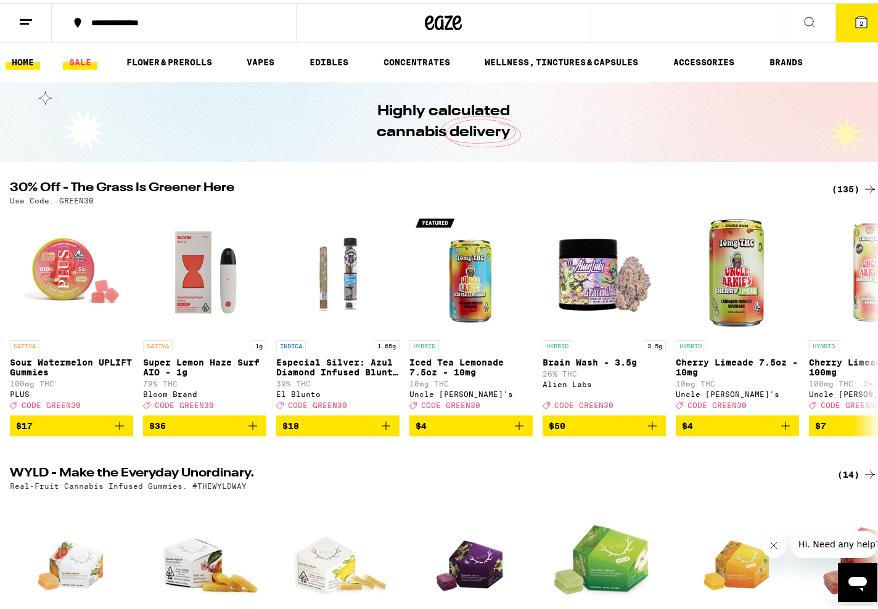
click at [96, 60] on link "SALE" at bounding box center [80, 59] width 35 height 15
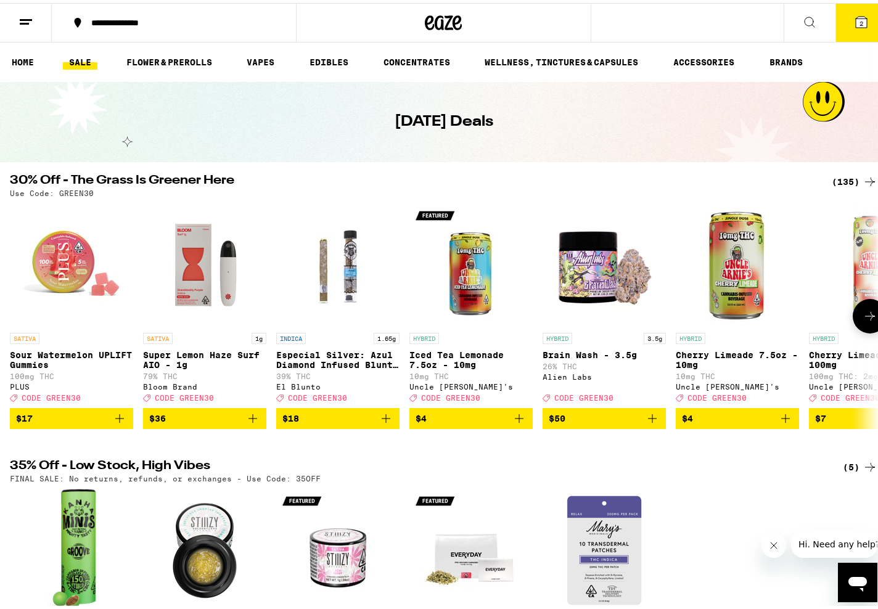
click at [862, 321] on icon at bounding box center [869, 313] width 15 height 15
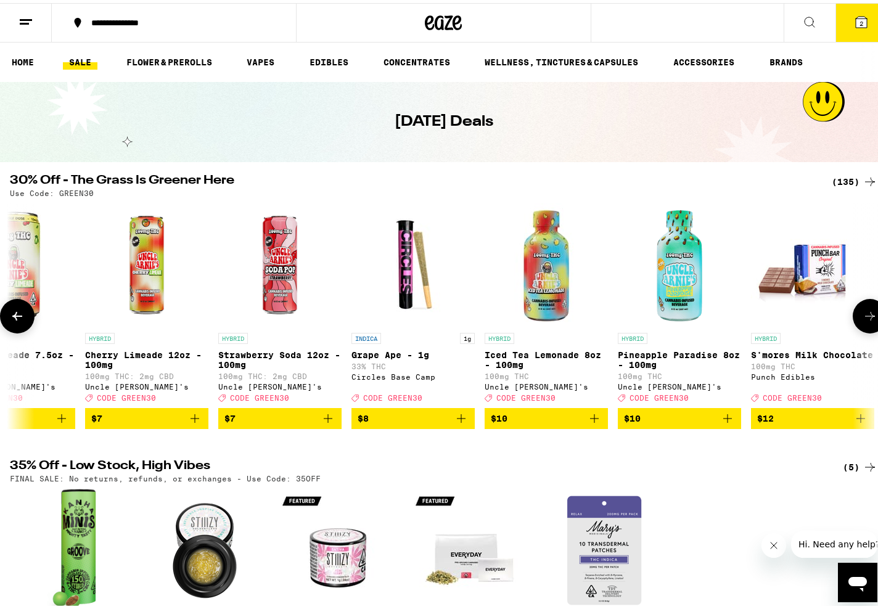
click at [862, 321] on icon at bounding box center [869, 313] width 15 height 15
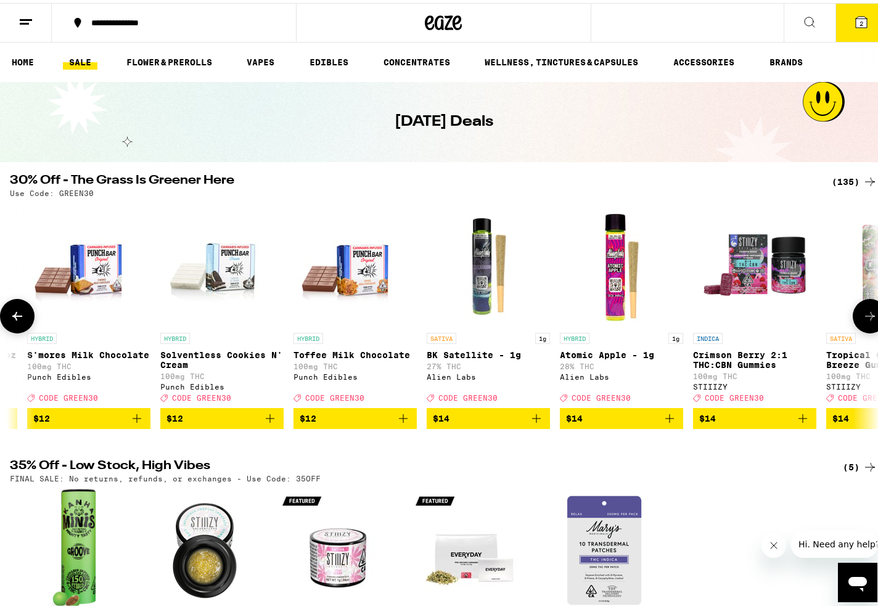
click at [862, 321] on icon at bounding box center [869, 313] width 15 height 15
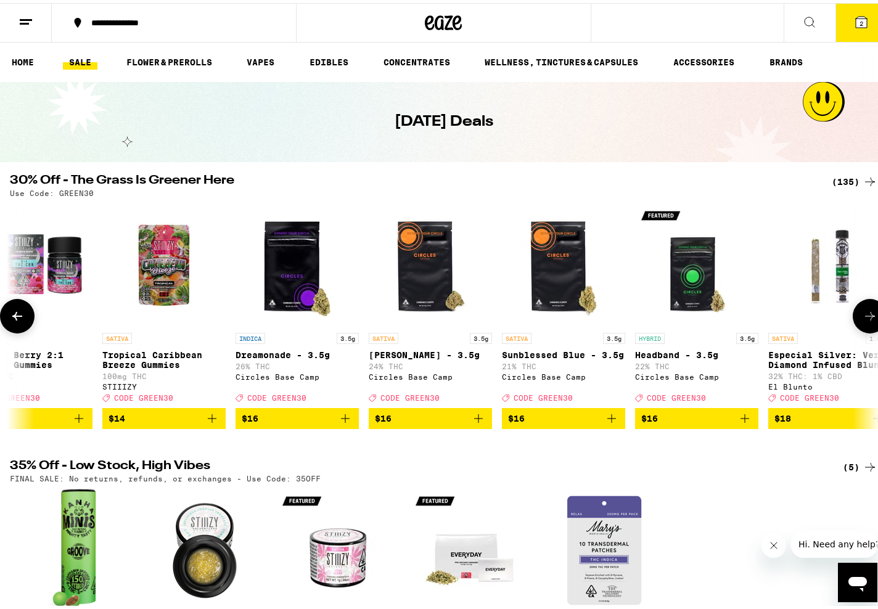
click at [862, 321] on icon at bounding box center [869, 313] width 15 height 15
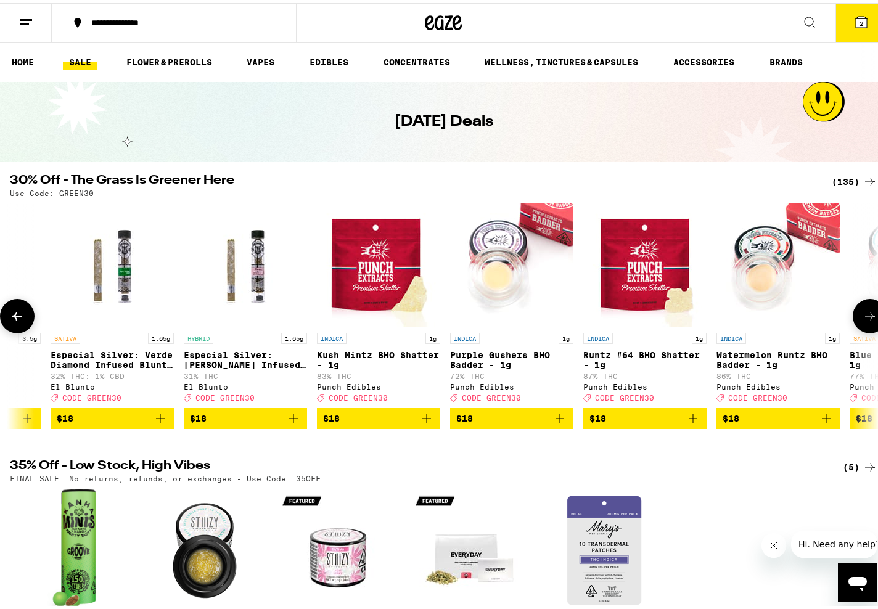
scroll to position [0, 2894]
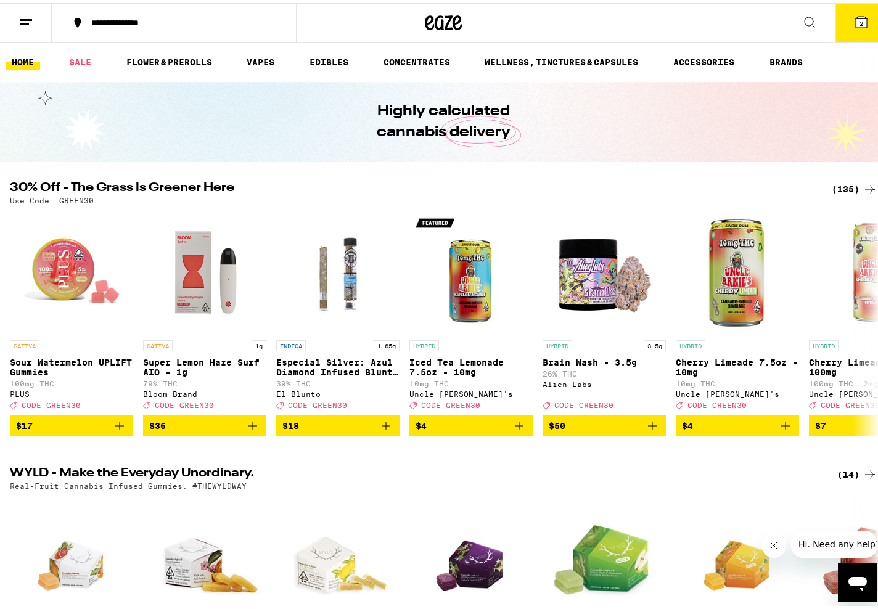
click at [843, 12] on button "2" at bounding box center [861, 20] width 52 height 38
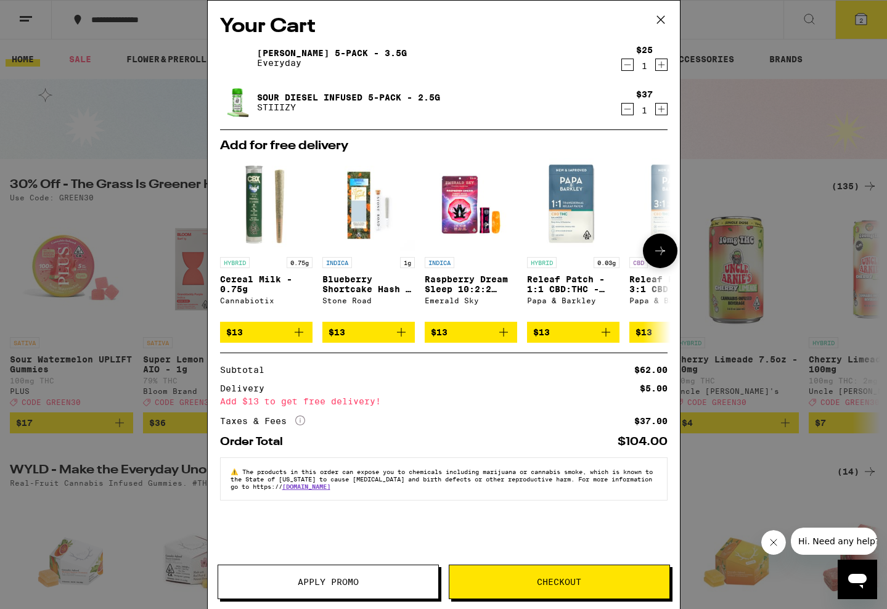
click at [655, 255] on icon at bounding box center [660, 250] width 15 height 15
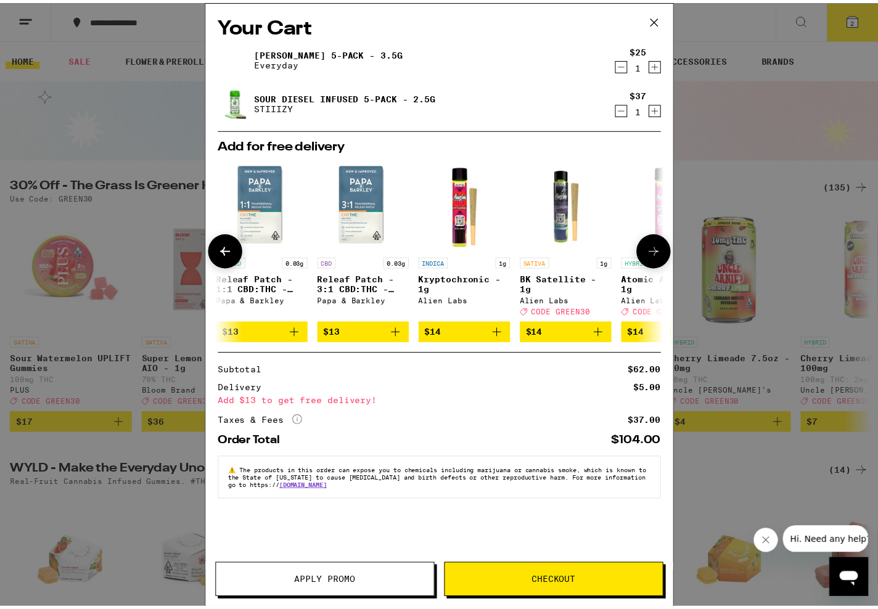
scroll to position [0, 313]
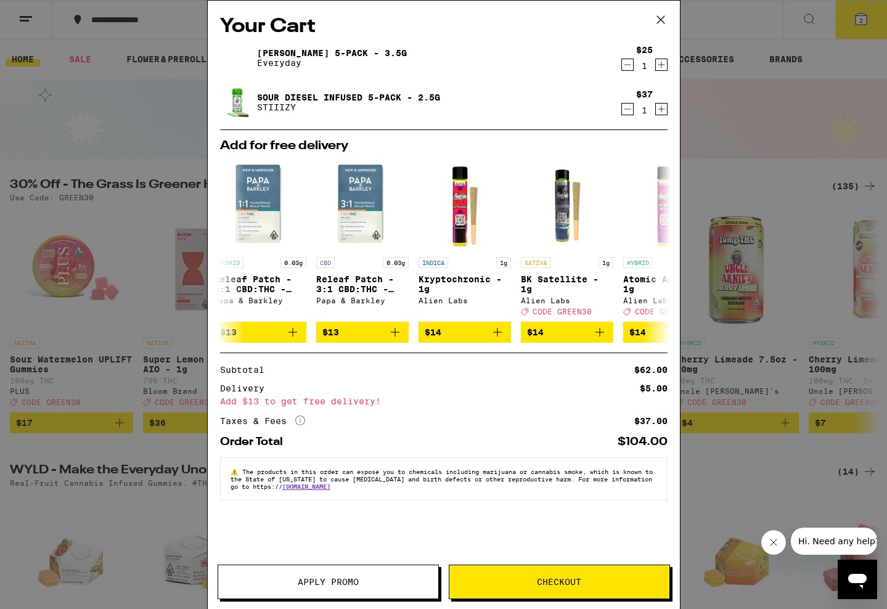
click at [40, 131] on div "Your Cart Papaya Kush 5-Pack - 3.5g Everyday $25 1 Sour Diesel Infused 5-Pack -…" at bounding box center [443, 304] width 887 height 609
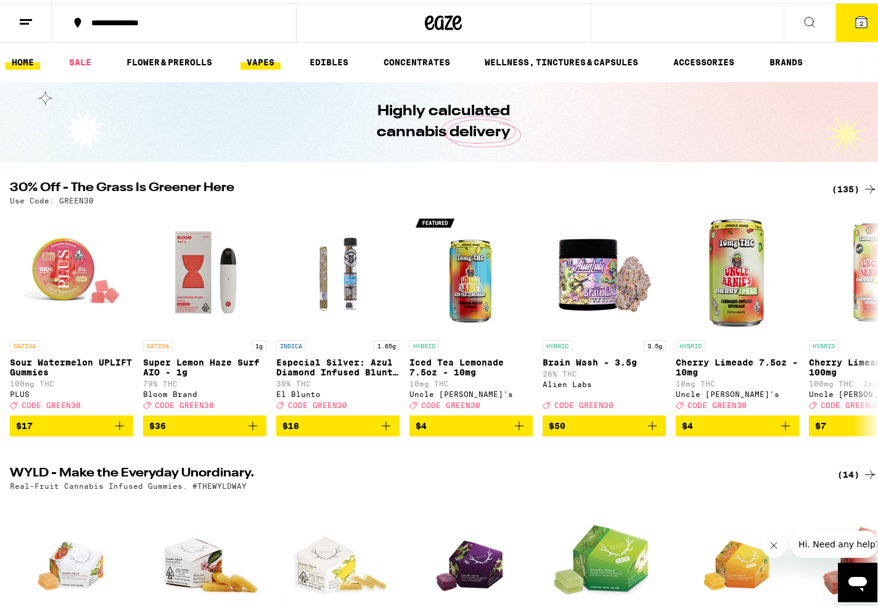
click at [265, 58] on link "VAPES" at bounding box center [260, 59] width 40 height 15
click at [261, 63] on link "VAPES" at bounding box center [260, 59] width 40 height 15
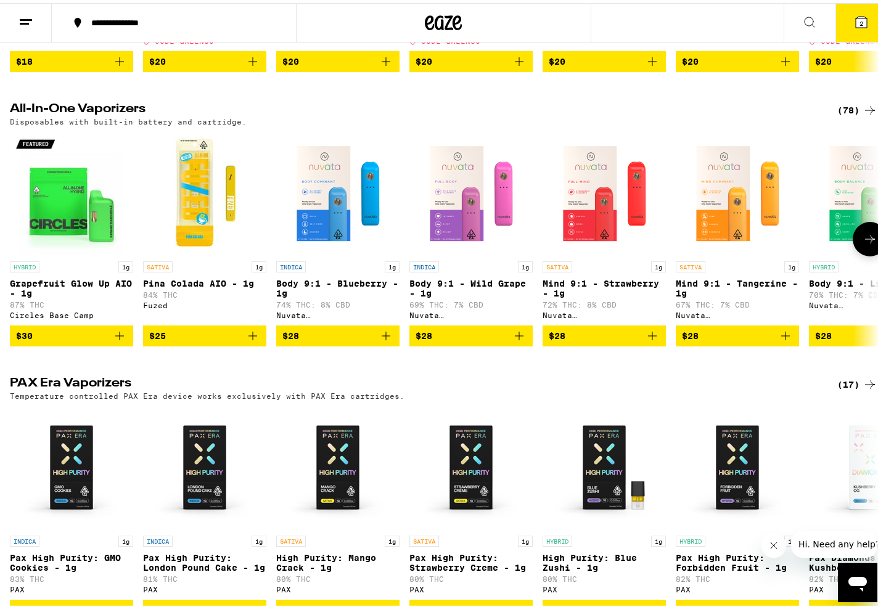
scroll to position [555, 0]
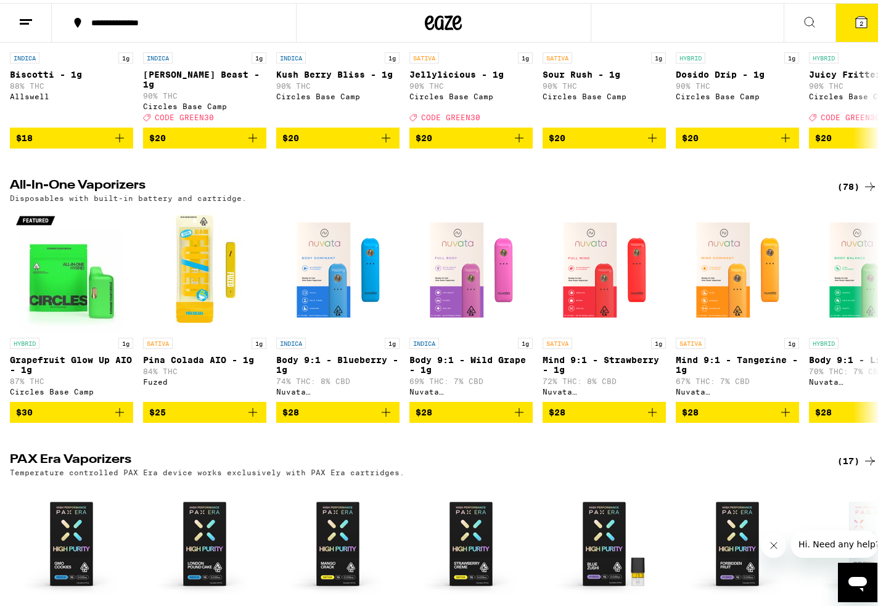
click at [849, 191] on div "(78)" at bounding box center [857, 183] width 40 height 15
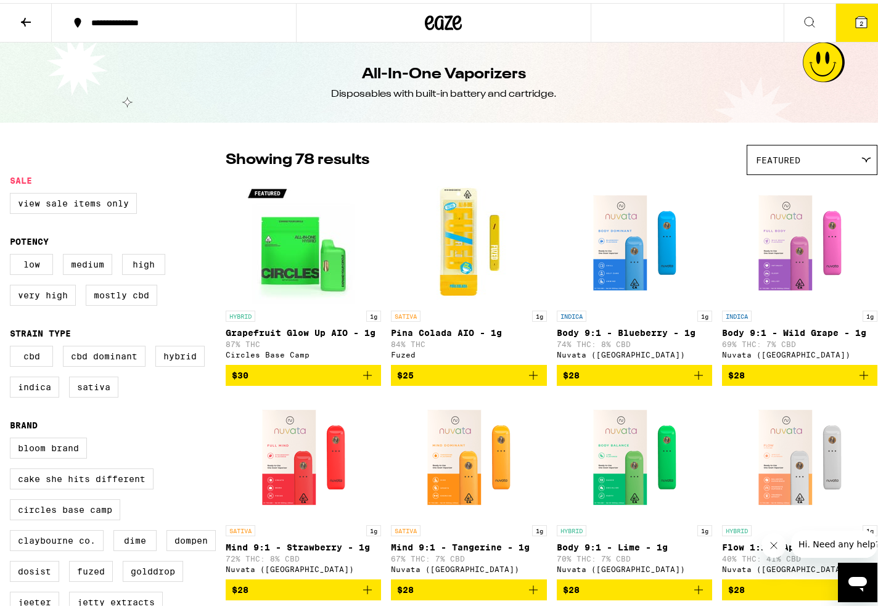
click at [806, 152] on div "Featured" at bounding box center [811, 156] width 129 height 29
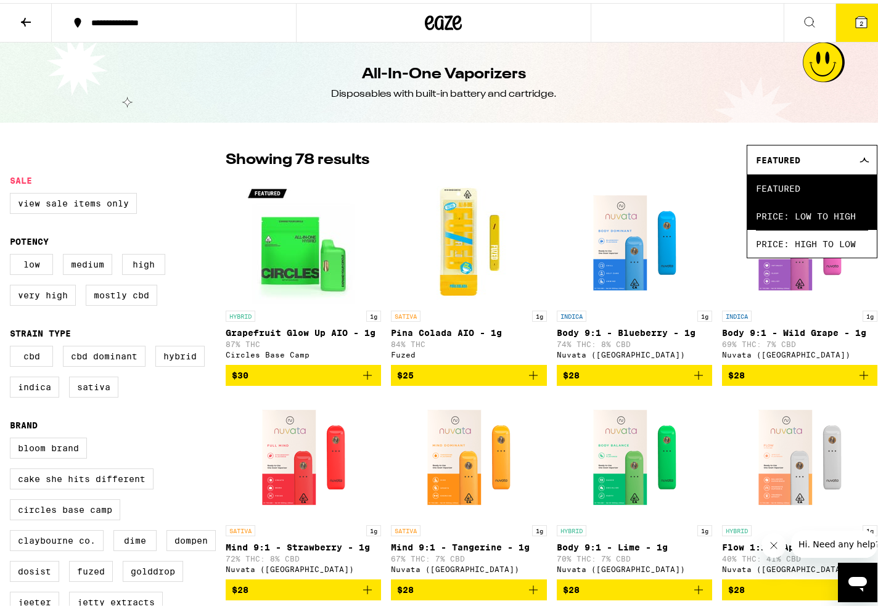
click at [810, 213] on span "Price: Low to High" at bounding box center [812, 213] width 112 height 28
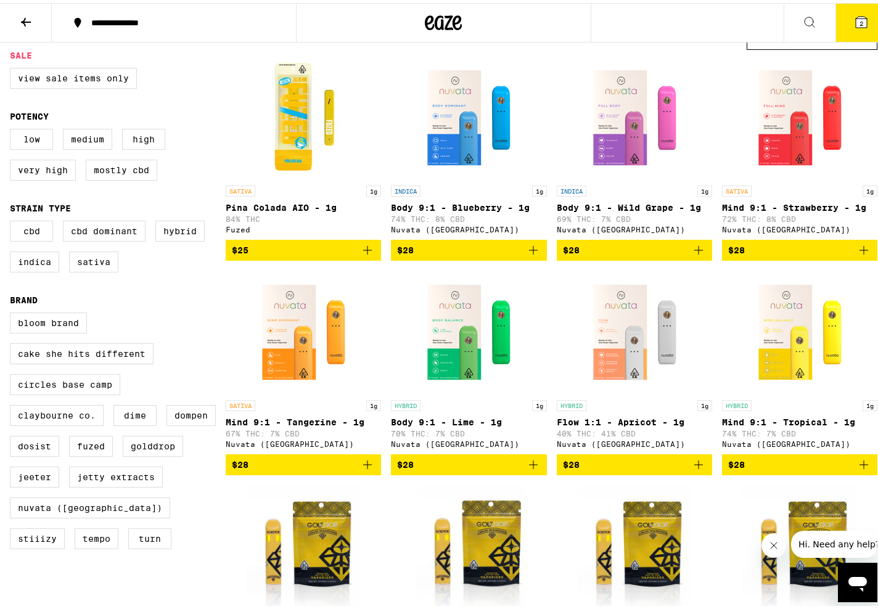
scroll to position [123, 0]
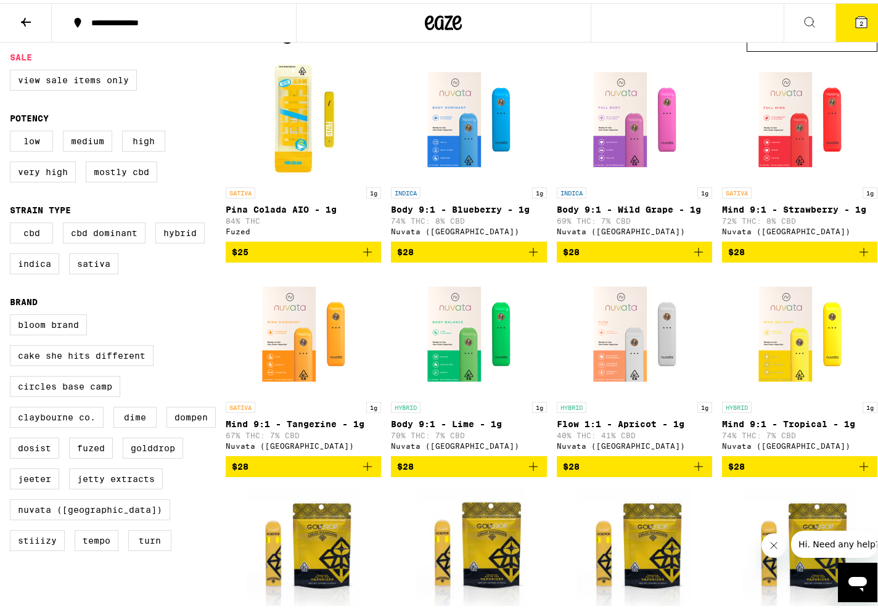
click at [693, 256] on icon "Add to bag" at bounding box center [698, 249] width 15 height 15
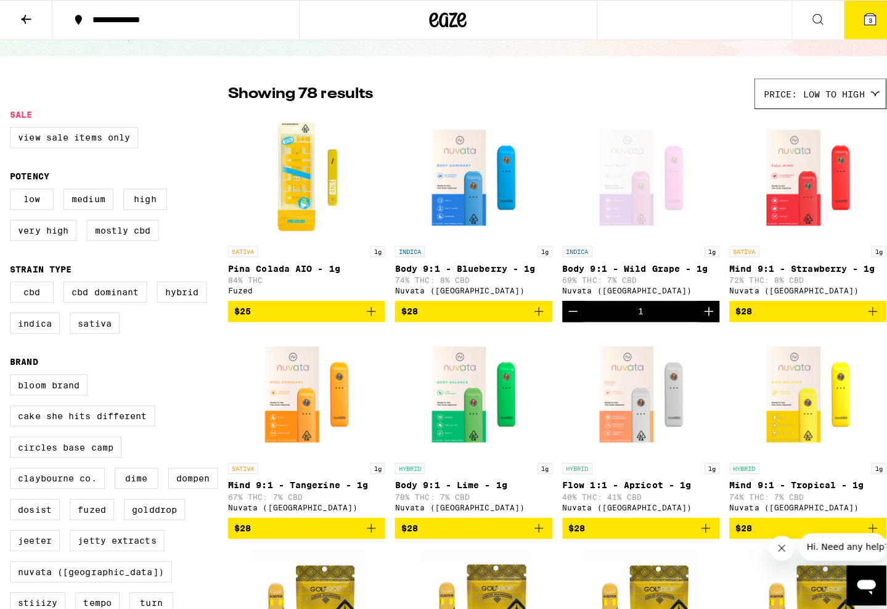
scroll to position [62, 0]
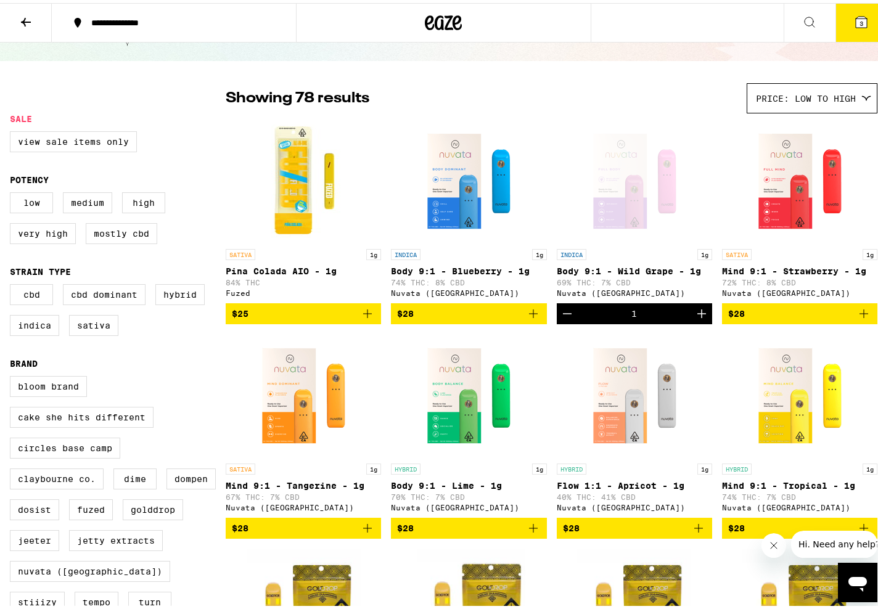
click at [863, 23] on button "3" at bounding box center [861, 20] width 52 height 38
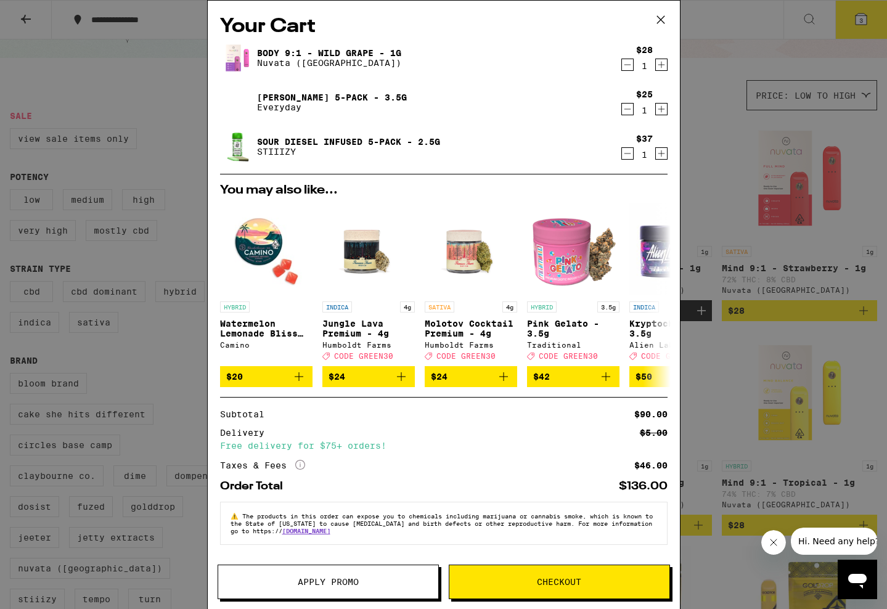
scroll to position [4, 0]
click at [573, 578] on span "Checkout" at bounding box center [559, 582] width 44 height 9
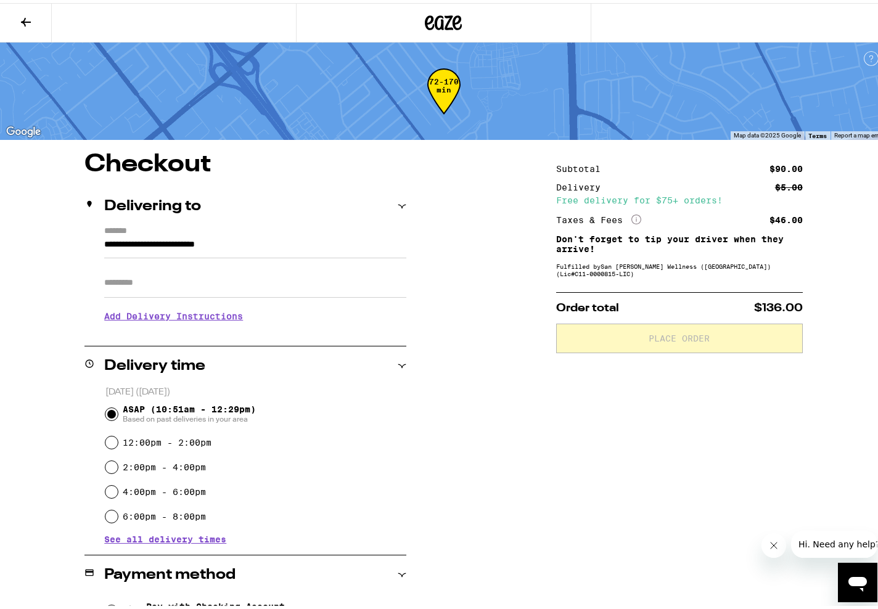
click at [560, 468] on div "Subtotal $90.00 Delivery $5.00 Free delivery for $75+ orders! Taxes & Fees More…" at bounding box center [679, 509] width 247 height 721
